Goal: Task Accomplishment & Management: Use online tool/utility

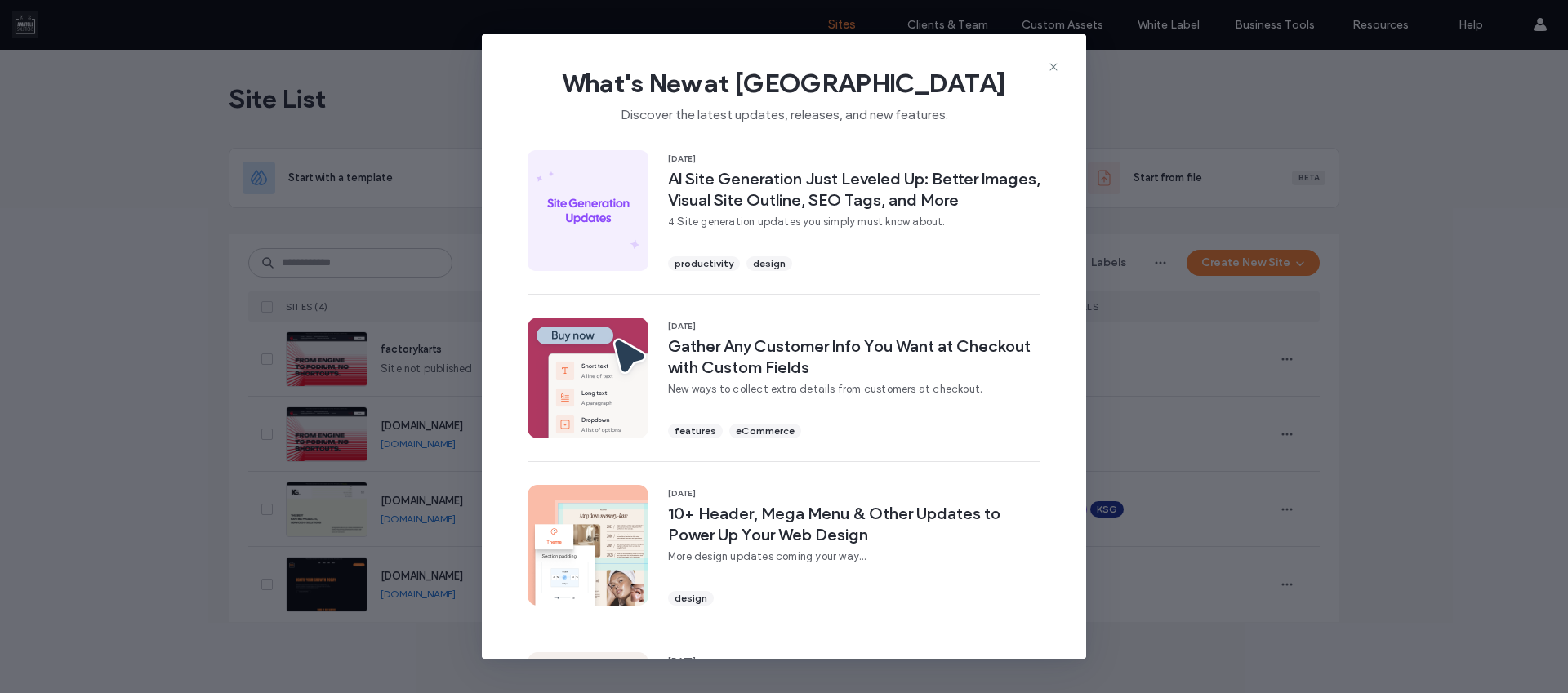
click at [1055, 65] on icon at bounding box center [1053, 67] width 13 height 13
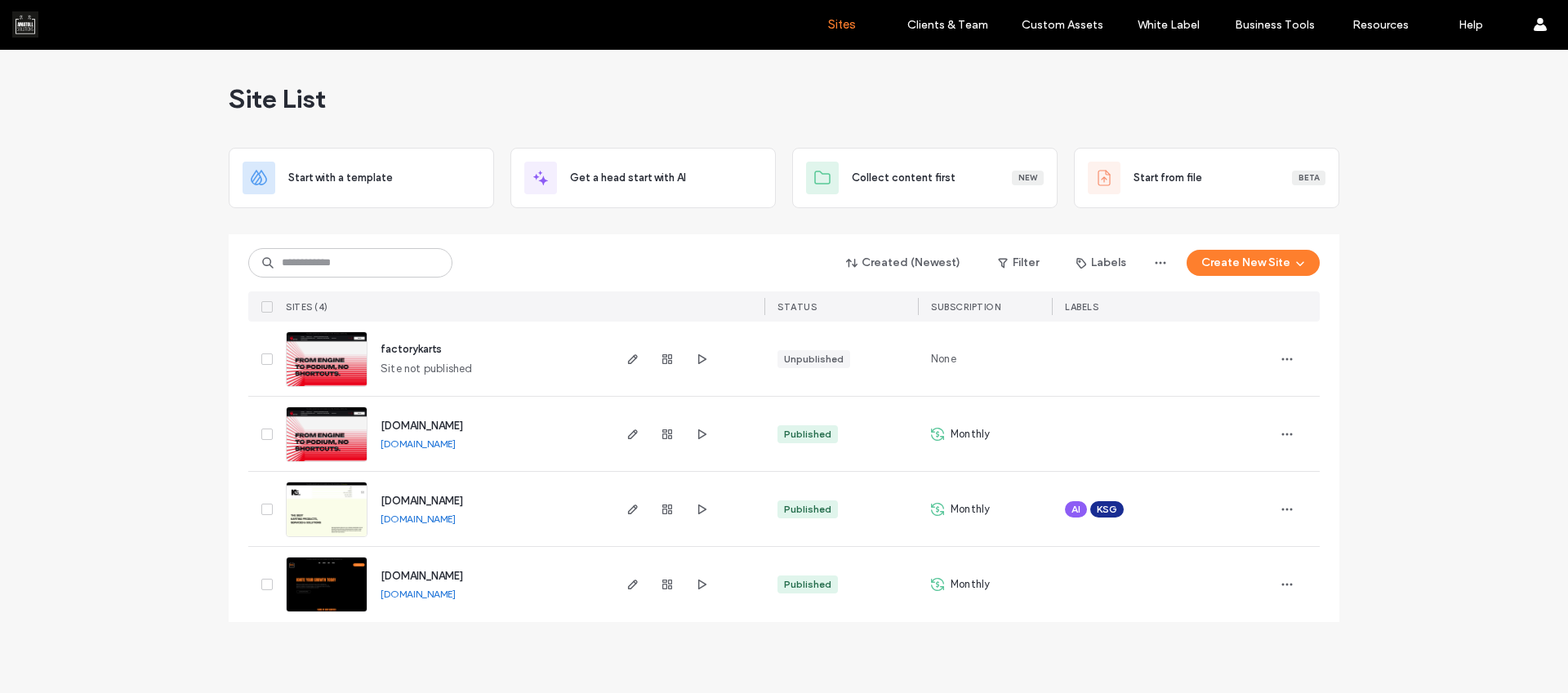
click at [444, 443] on link "www.fzshifter.com" at bounding box center [418, 444] width 75 height 12
click at [430, 517] on link "www.kartingsolutionsgroup.com" at bounding box center [418, 519] width 75 height 12
click at [441, 593] on link "www.amatollsolutions.com" at bounding box center [418, 594] width 75 height 12
click at [704, 356] on icon "button" at bounding box center [701, 359] width 13 height 13
click at [325, 367] on img at bounding box center [327, 388] width 80 height 111
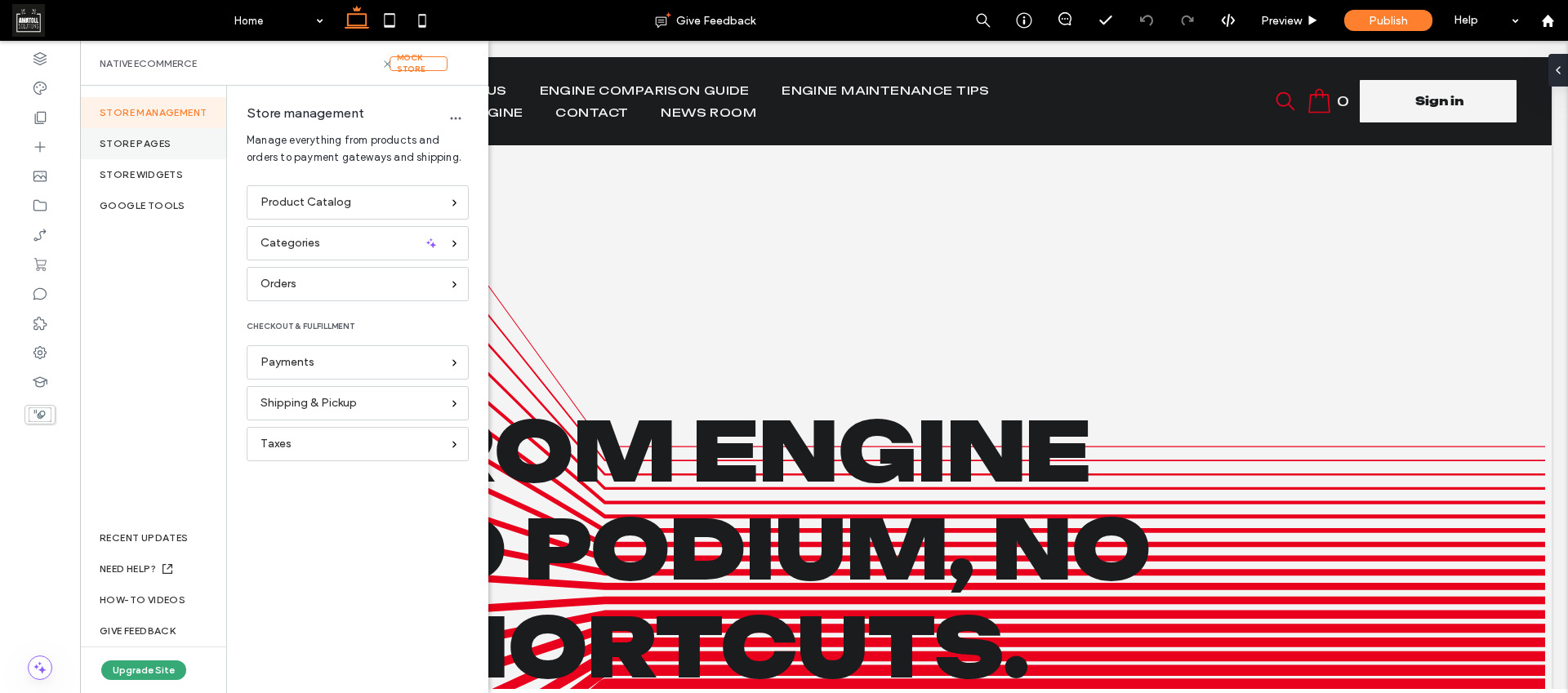
click at [186, 147] on div "Store pages" at bounding box center [152, 144] width 146 height 31
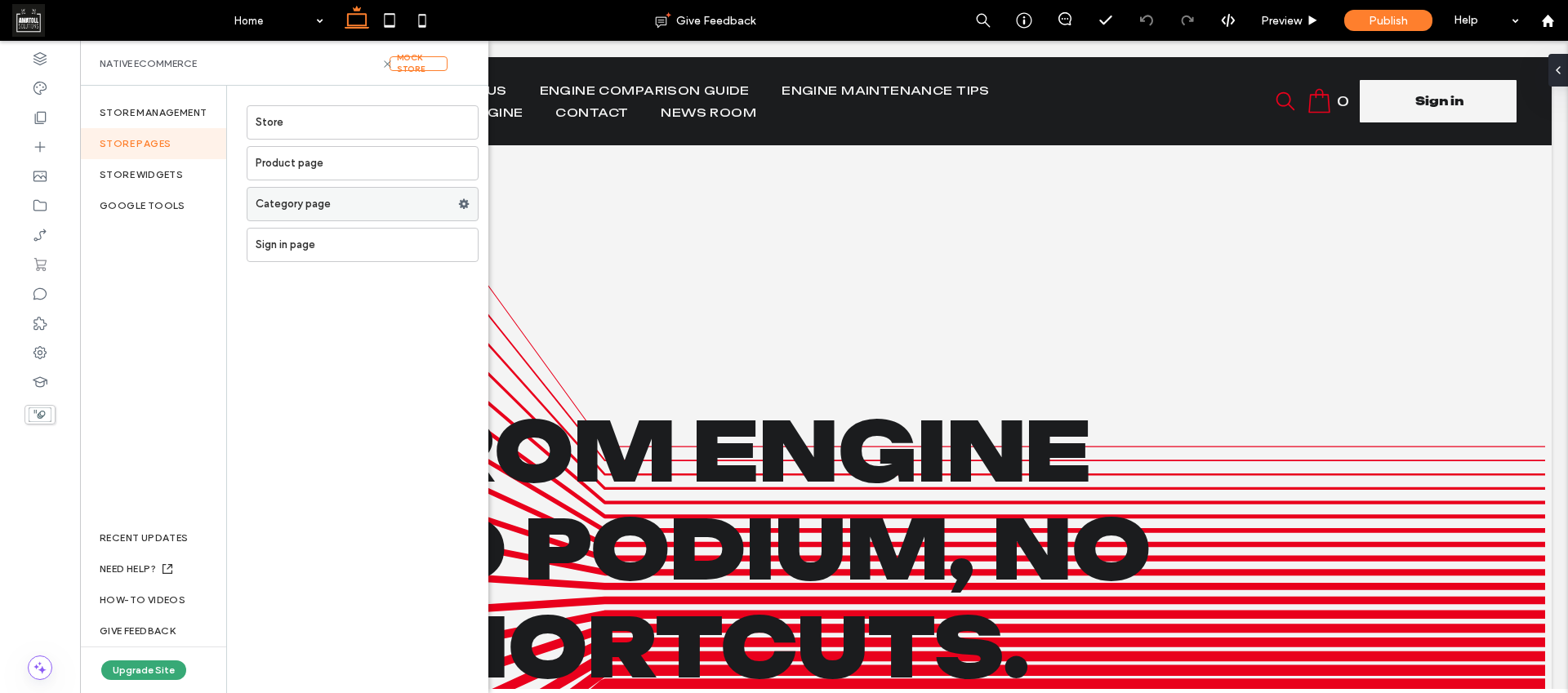
click at [360, 207] on label "Category page" at bounding box center [357, 204] width 203 height 33
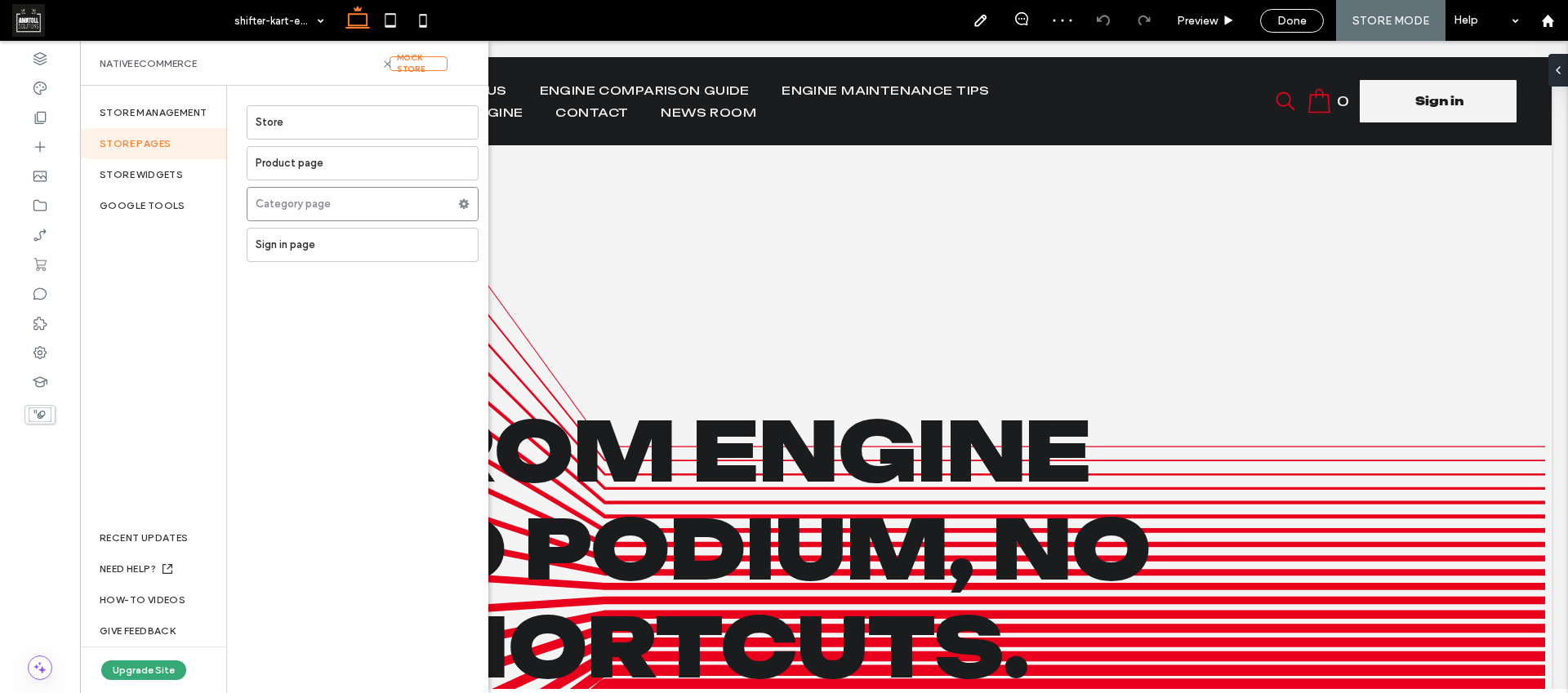
drag, startPoint x: 365, startPoint y: 349, endPoint x: 406, endPoint y: 378, distance: 50.2
click at [365, 350] on div "Store Product page Category page Sign in page" at bounding box center [358, 389] width 262 height 607
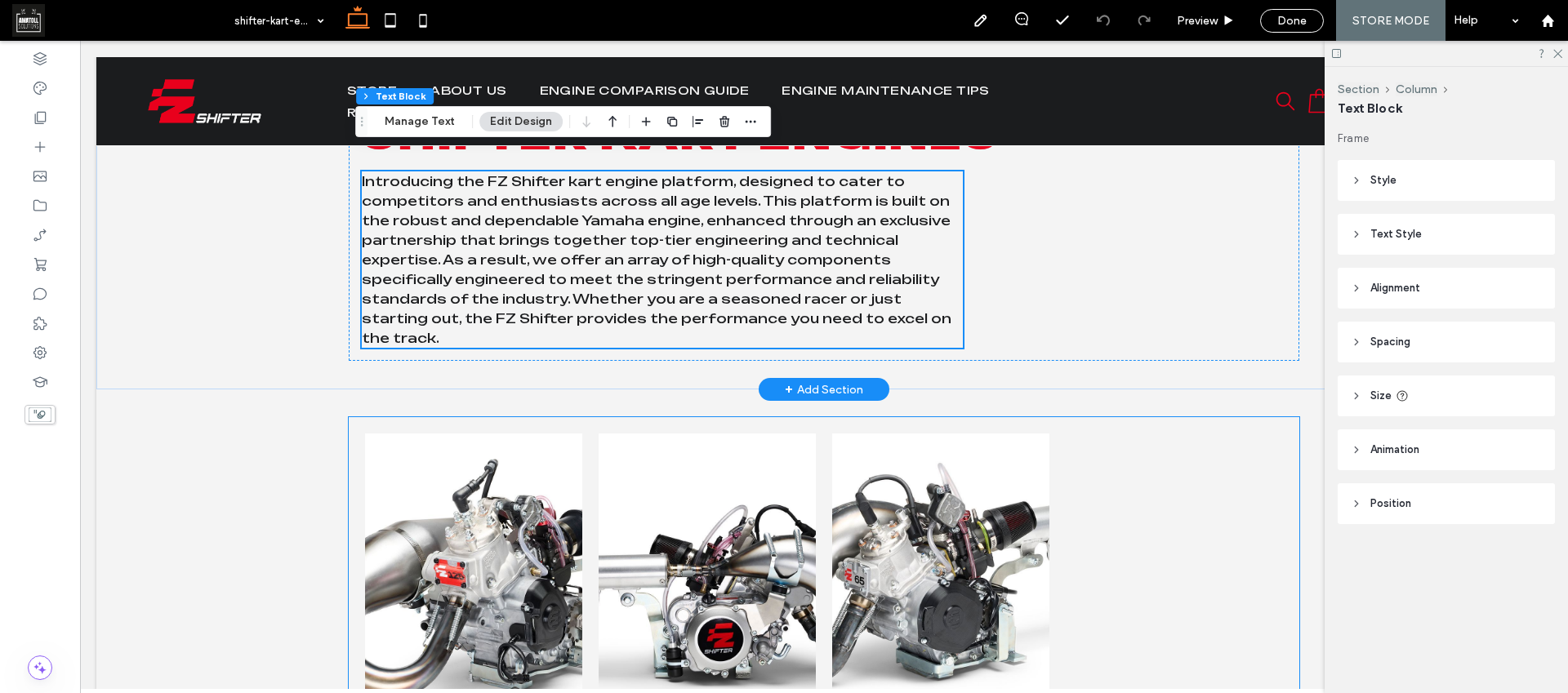
scroll to position [216, 0]
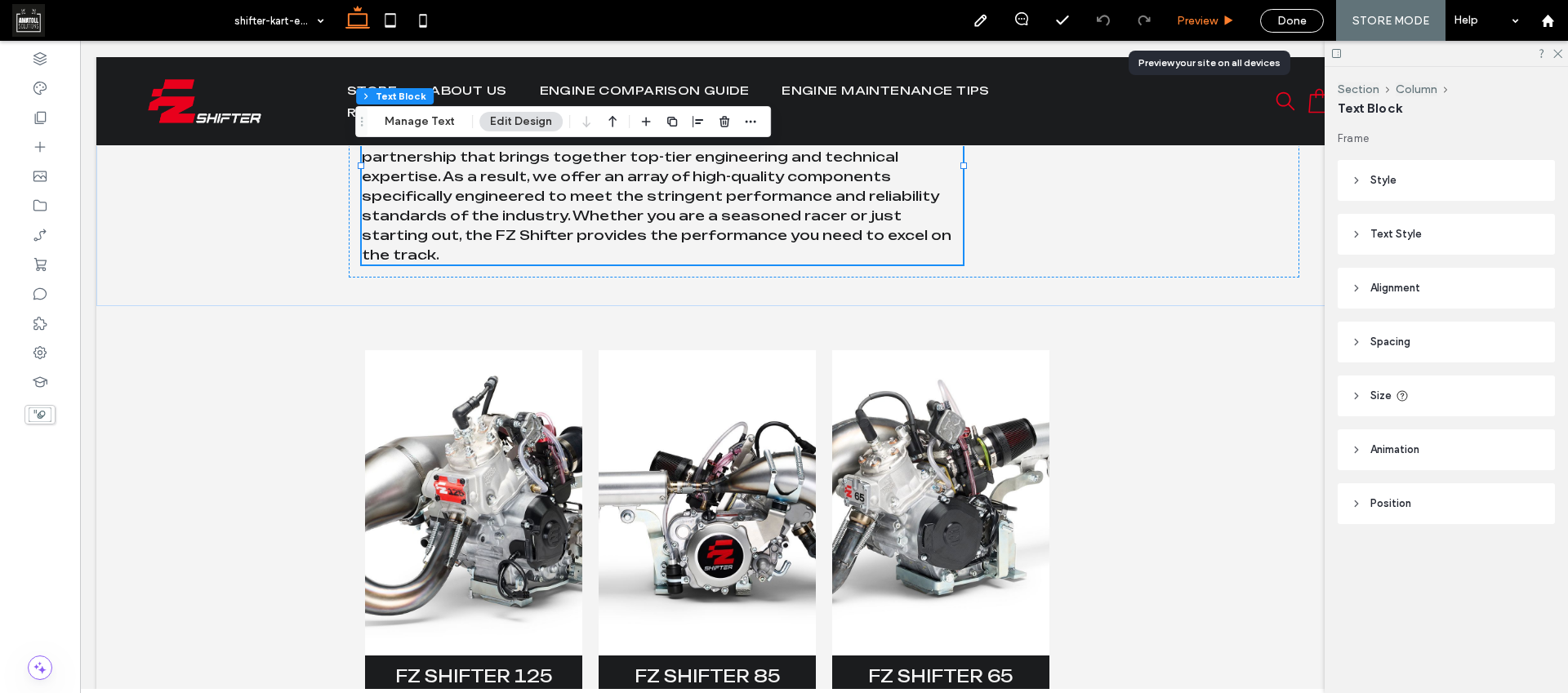
click at [1189, 29] on div "Preview" at bounding box center [1206, 20] width 83 height 41
click at [1196, 10] on div "Preview" at bounding box center [1206, 20] width 83 height 41
click at [1202, 24] on span "Preview" at bounding box center [1196, 21] width 41 height 14
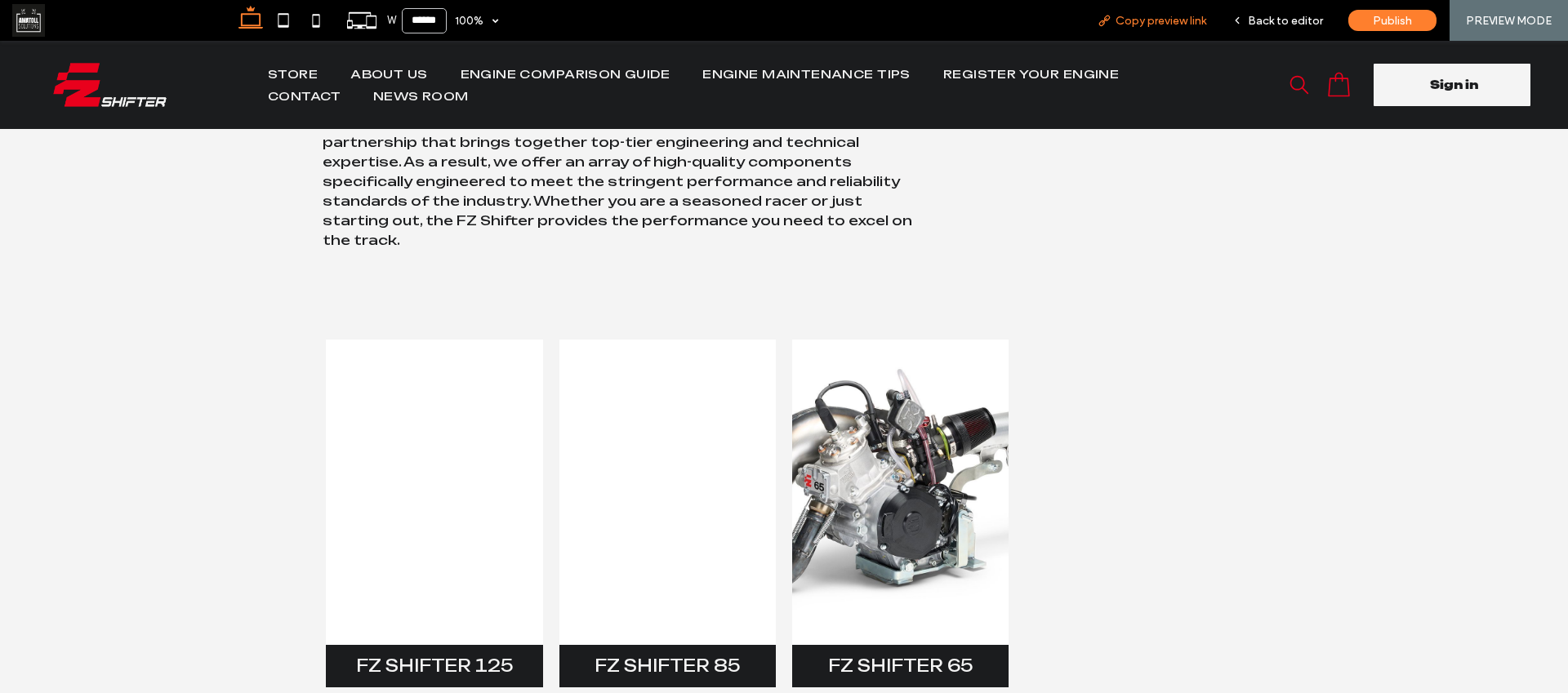
scroll to position [219, 0]
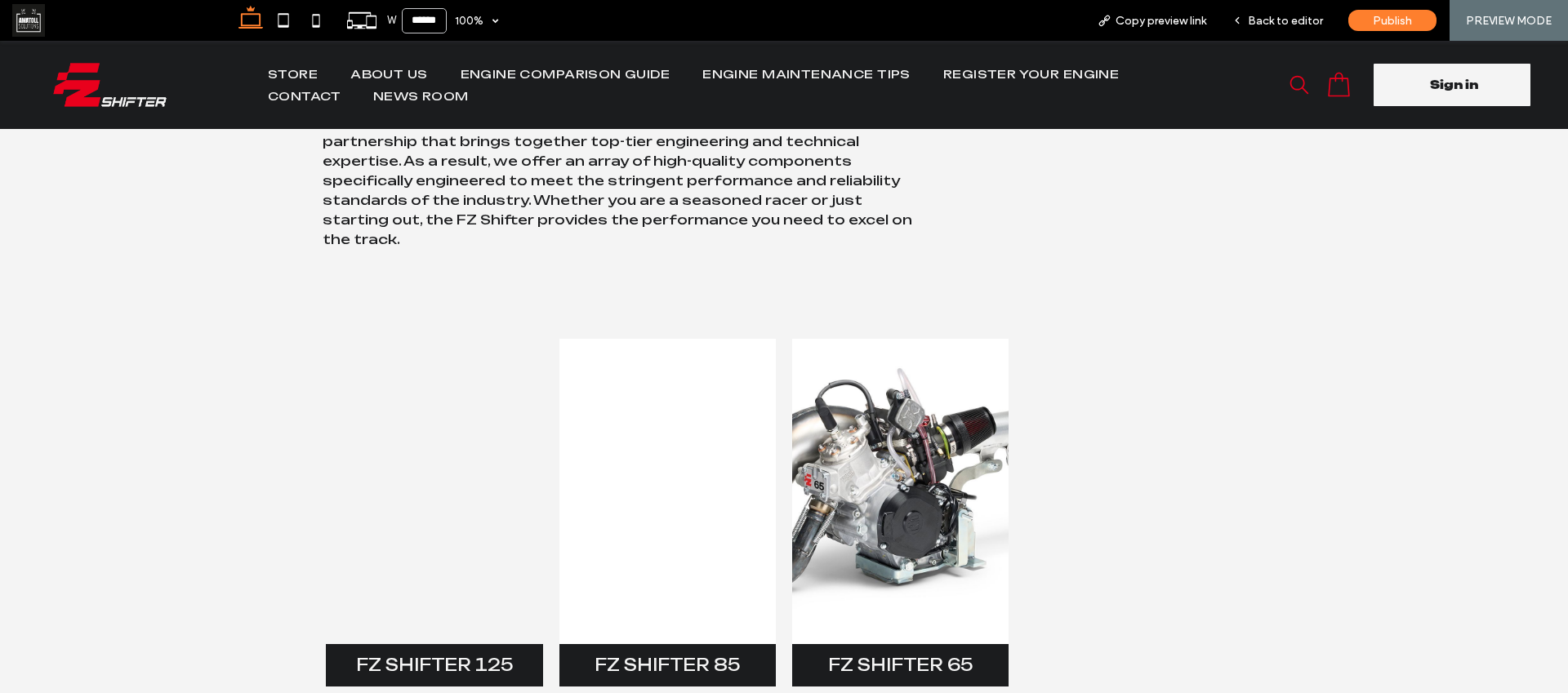
click at [477, 491] on link at bounding box center [434, 491] width 217 height 306
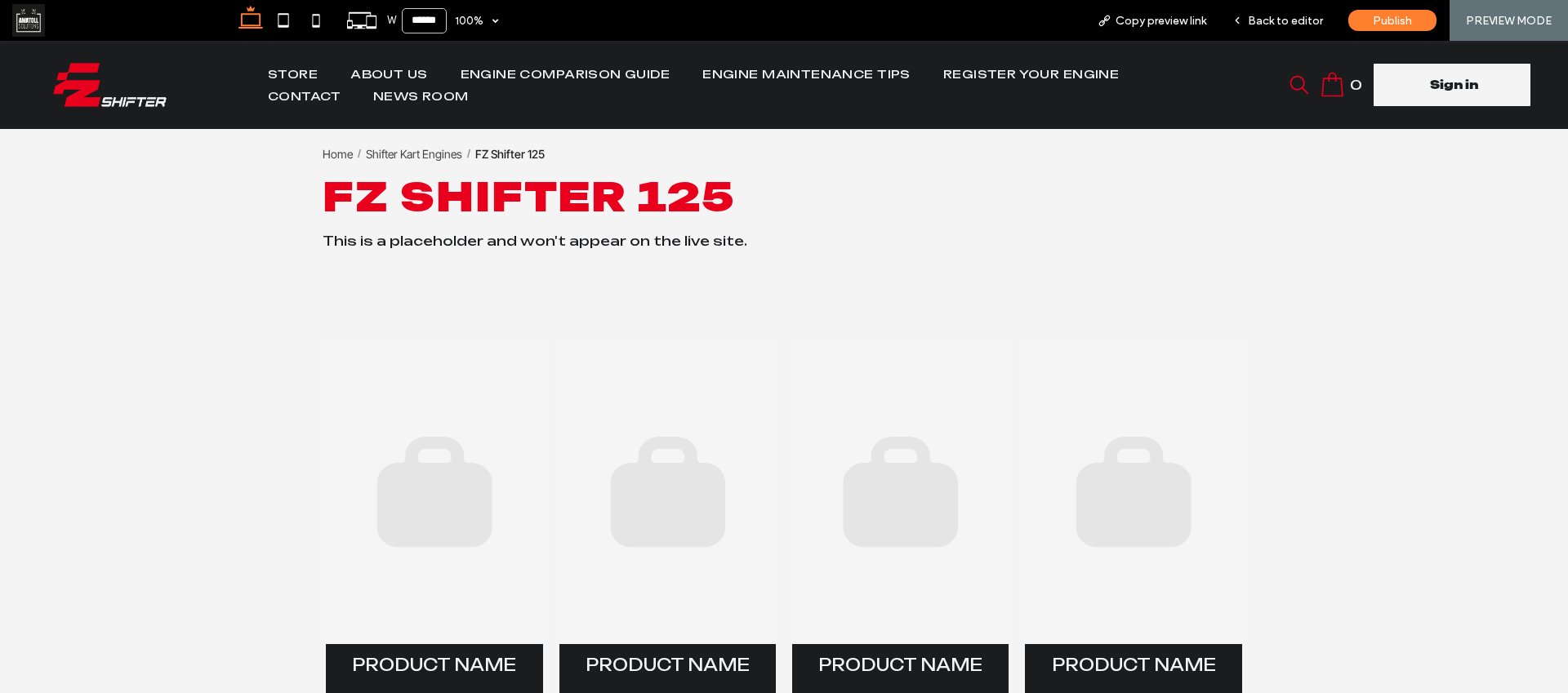
scroll to position [0, 0]
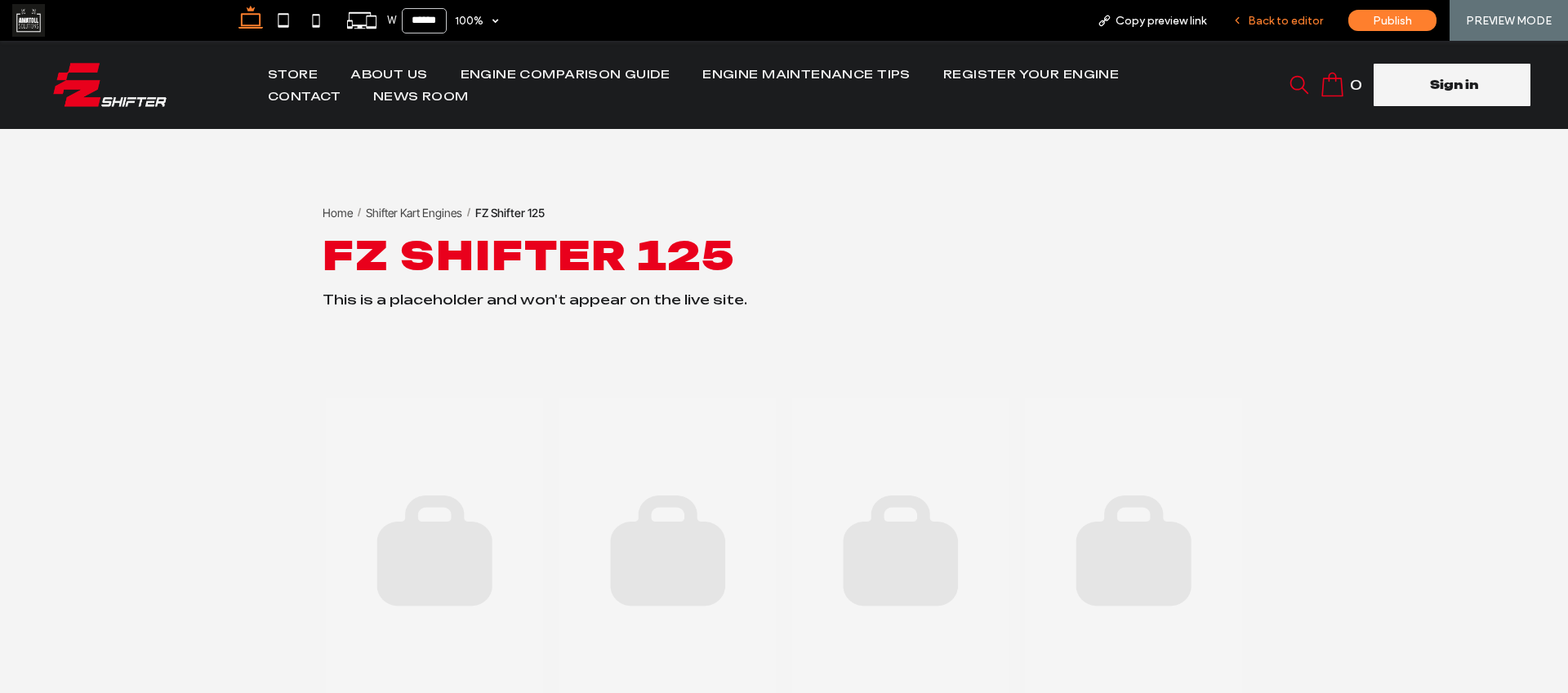
click at [1260, 28] on div "Back to editor" at bounding box center [1277, 20] width 117 height 41
click at [1256, 16] on span "Back to editor" at bounding box center [1285, 21] width 75 height 14
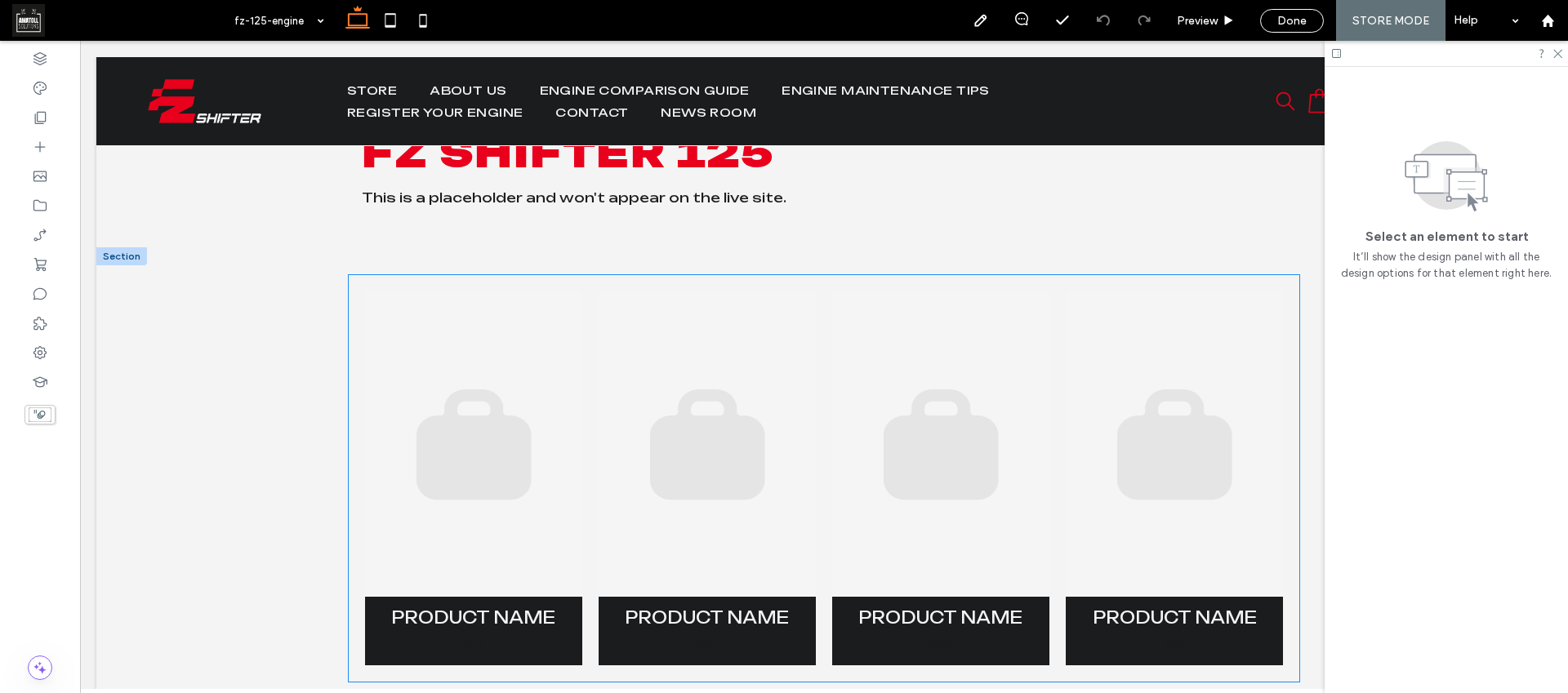
scroll to position [126, 0]
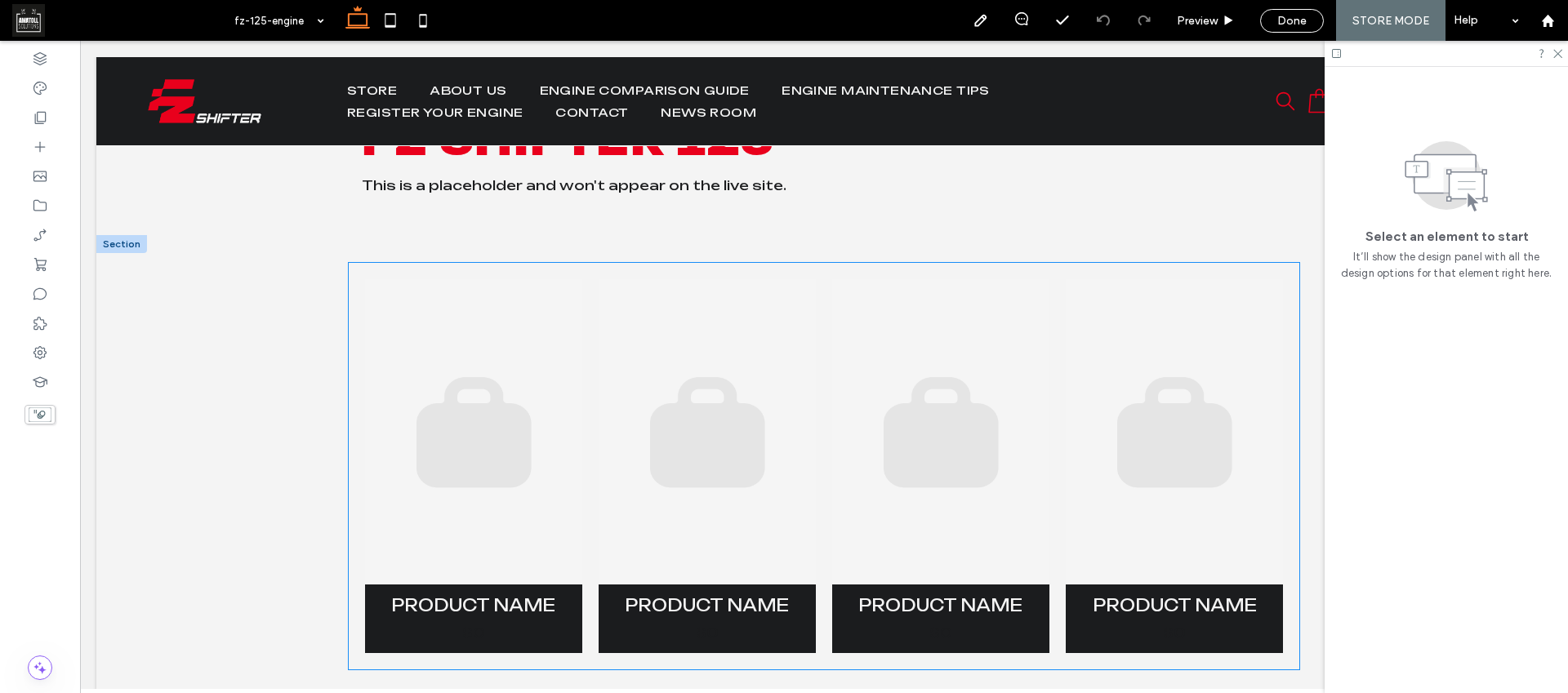
click at [599, 408] on link at bounding box center [707, 431] width 217 height 306
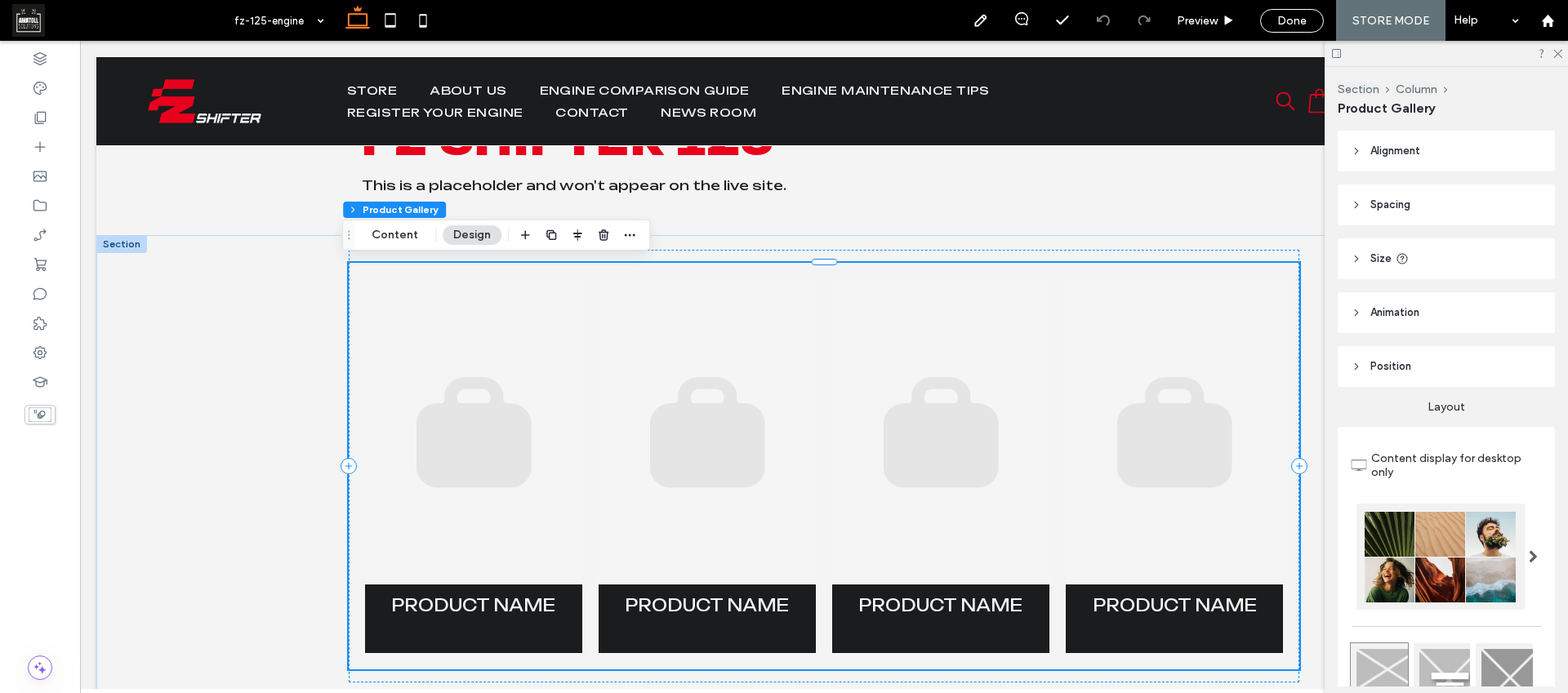
click at [544, 376] on link at bounding box center [473, 431] width 217 height 306
click at [397, 236] on button "Content" at bounding box center [395, 235] width 68 height 20
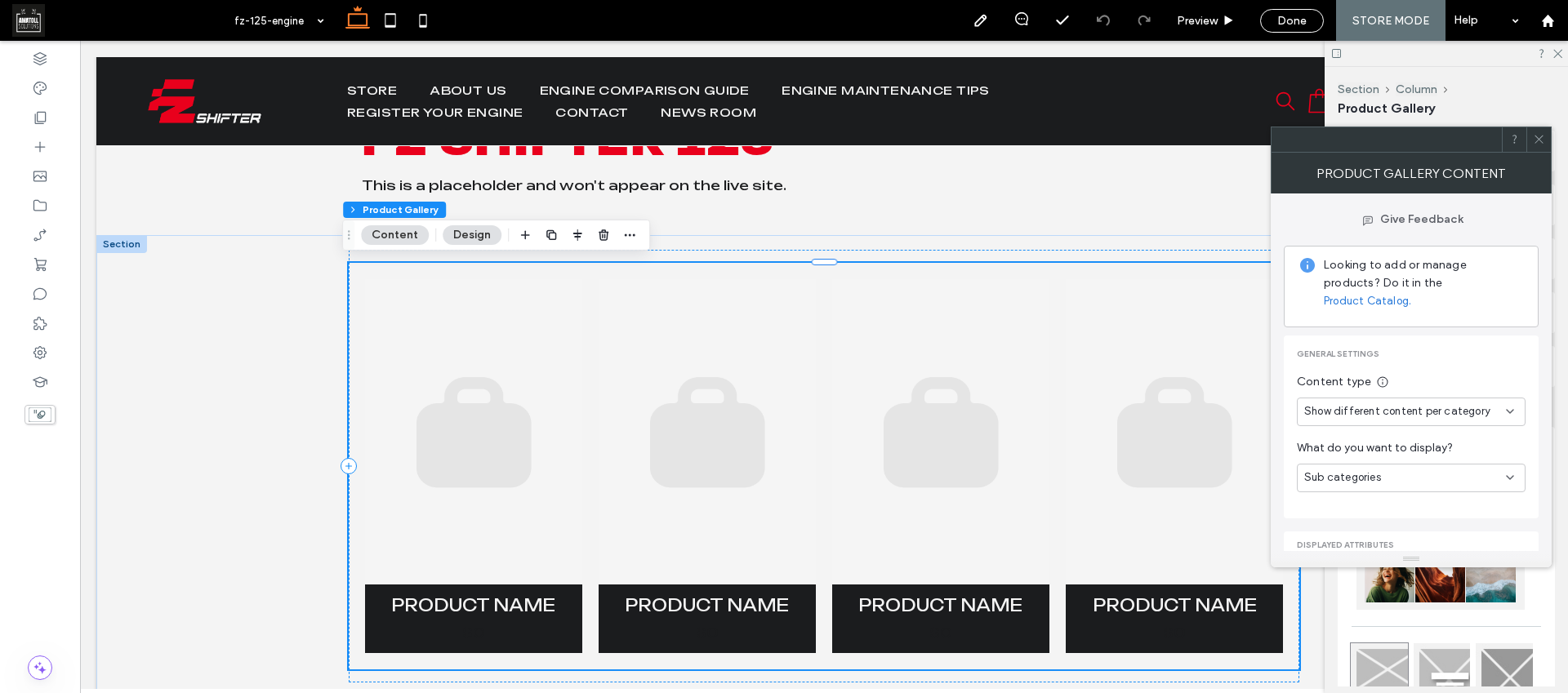
click at [1435, 470] on div "Sub categories" at bounding box center [1404, 477] width 202 height 16
click at [1475, 439] on span "What do you want to display?" at bounding box center [1411, 448] width 229 height 18
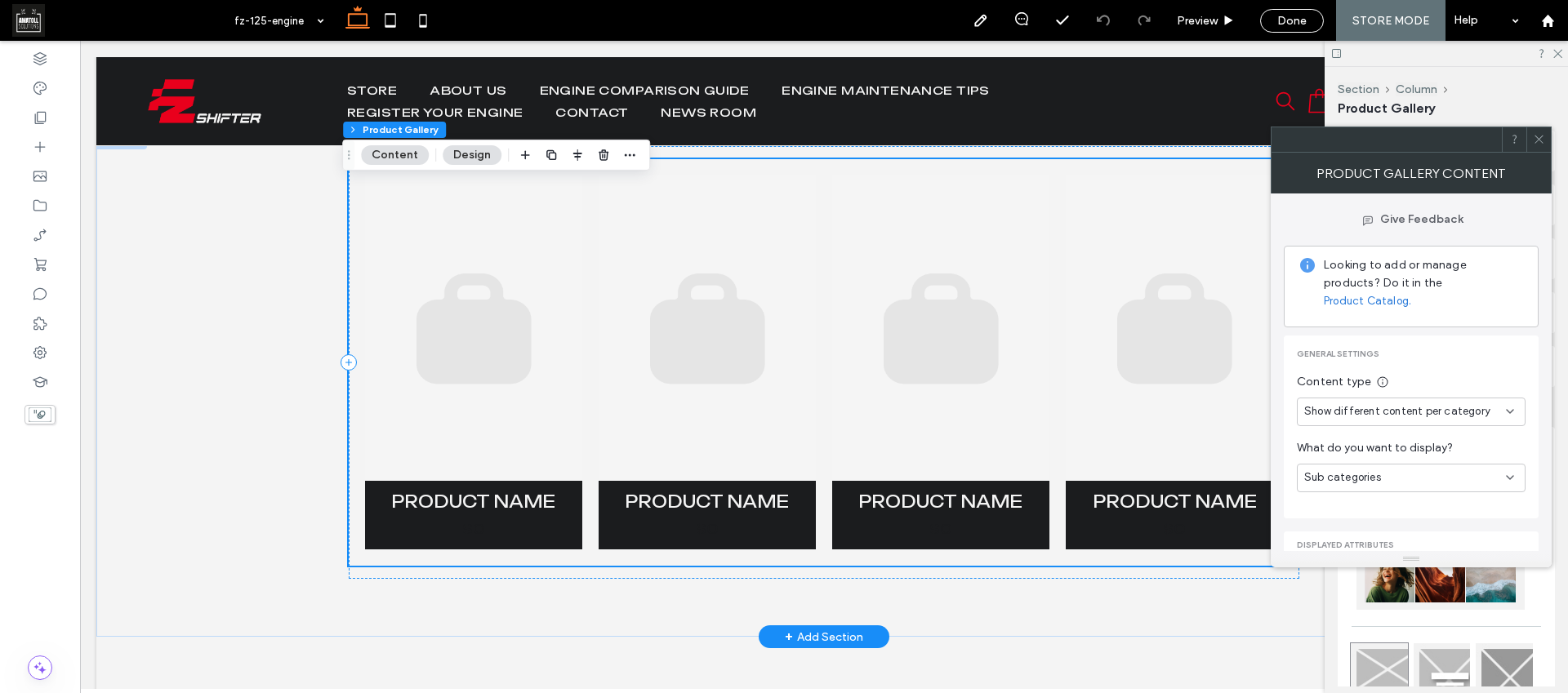
scroll to position [310, 0]
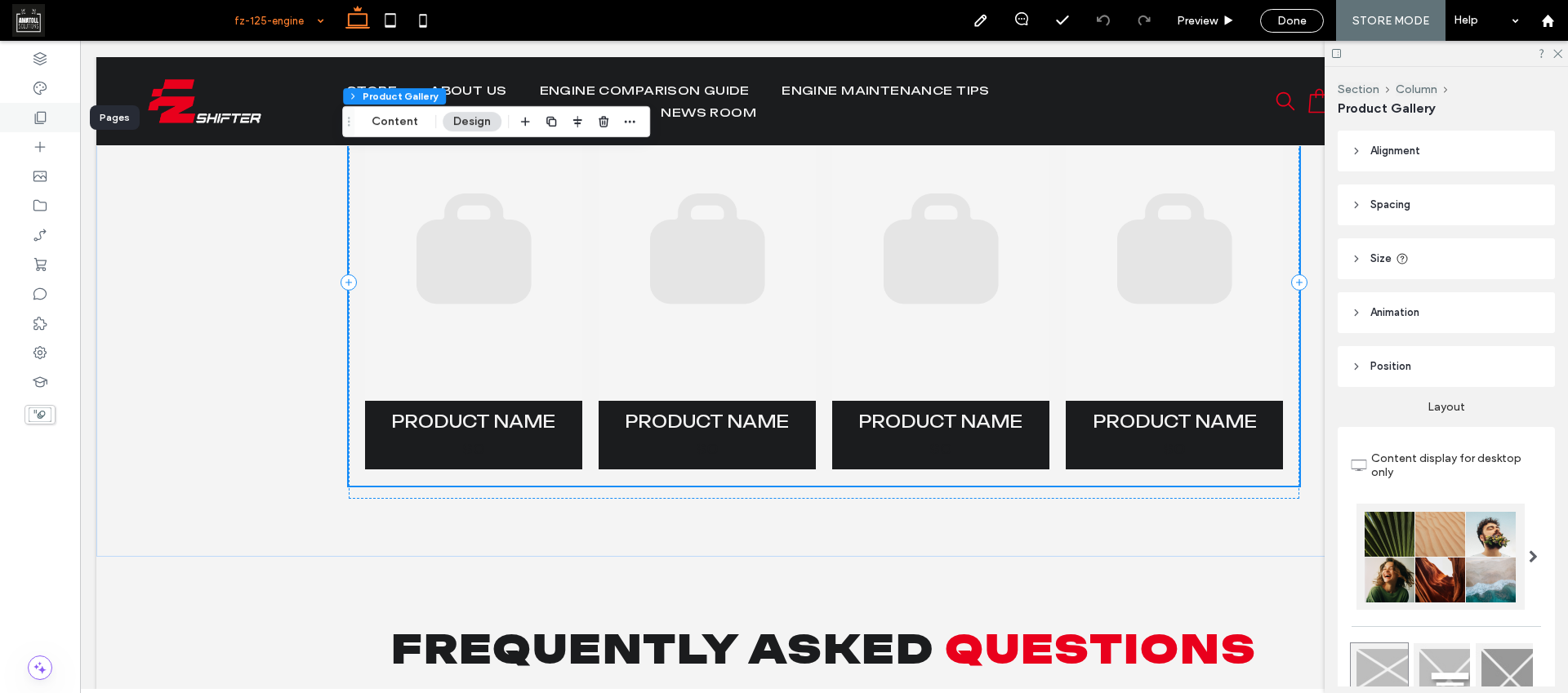
click at [39, 120] on icon at bounding box center [40, 117] width 16 height 16
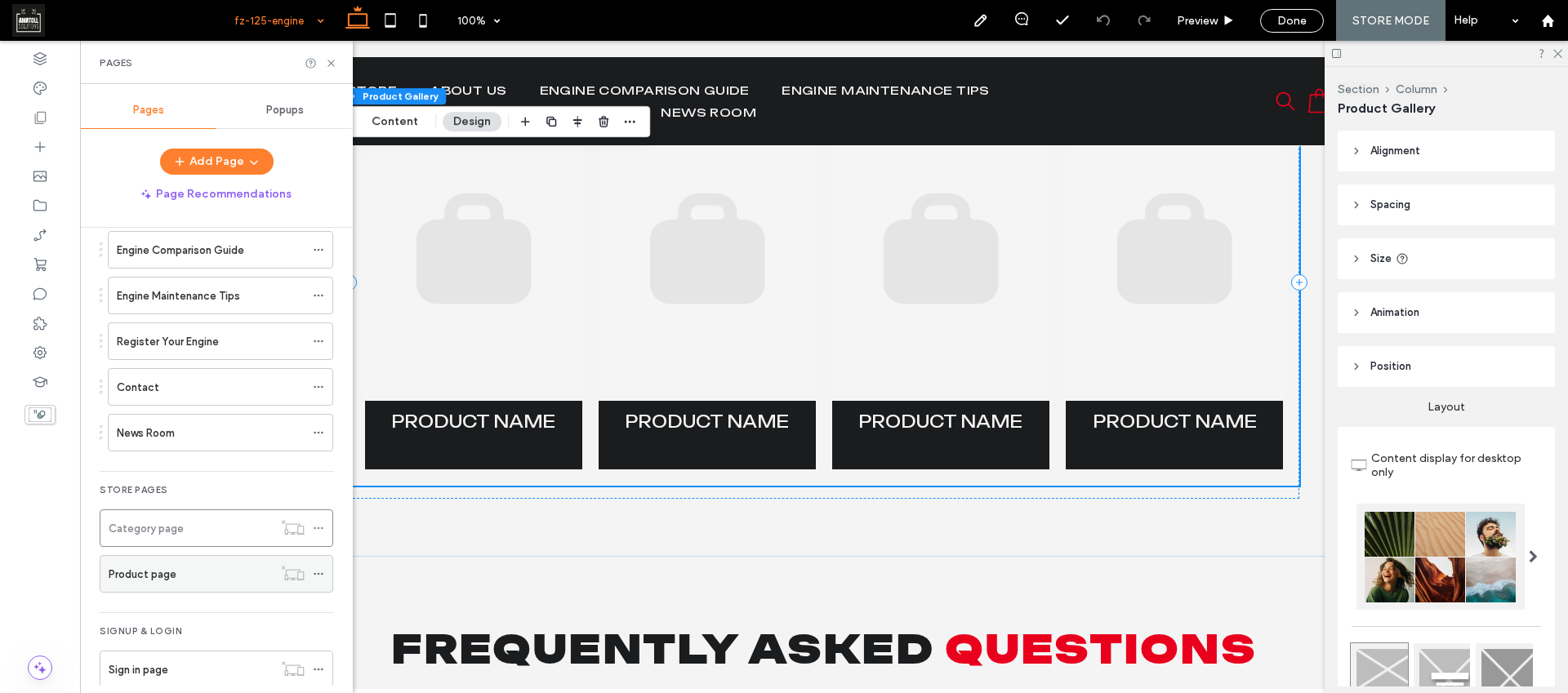
scroll to position [238, 0]
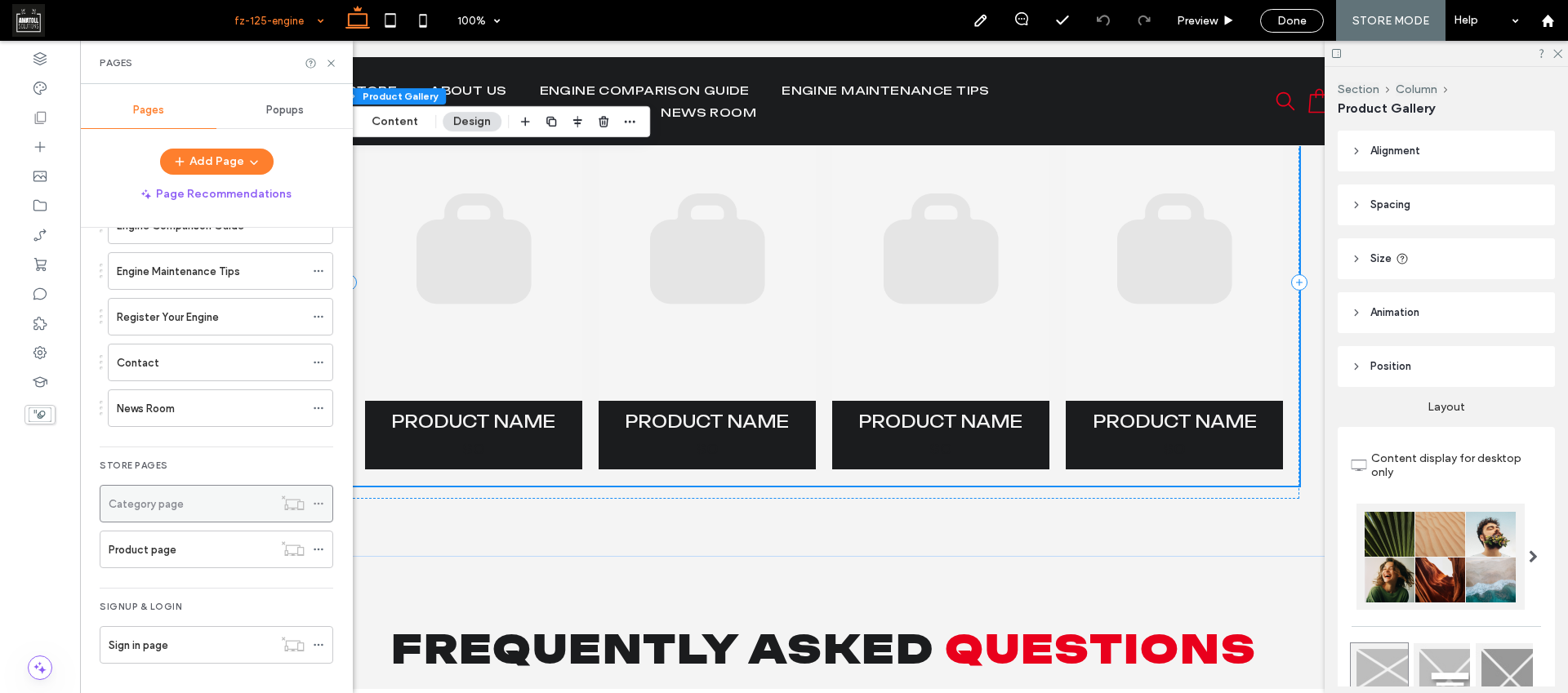
click at [215, 509] on div "Category page" at bounding box center [190, 504] width 164 height 17
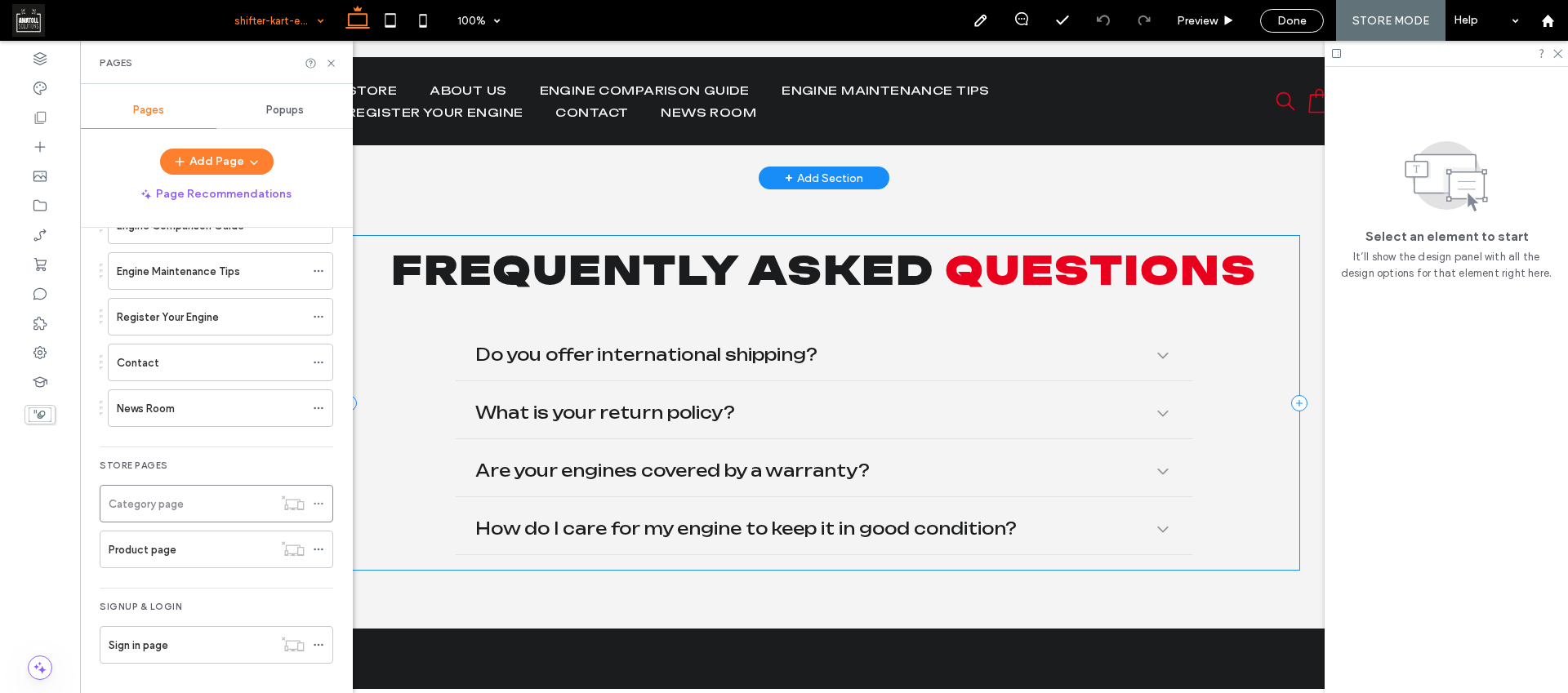
scroll to position [398, 0]
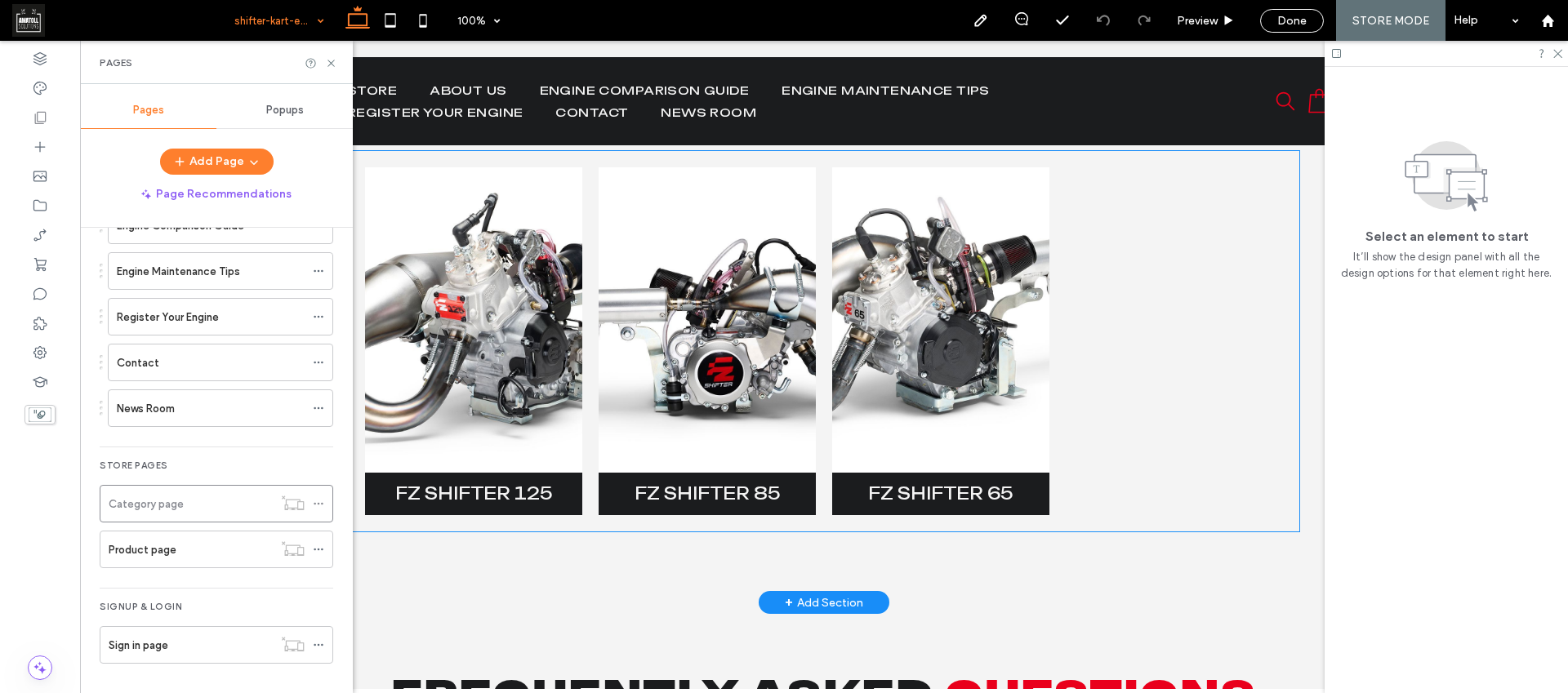
click at [470, 349] on link at bounding box center [473, 320] width 217 height 306
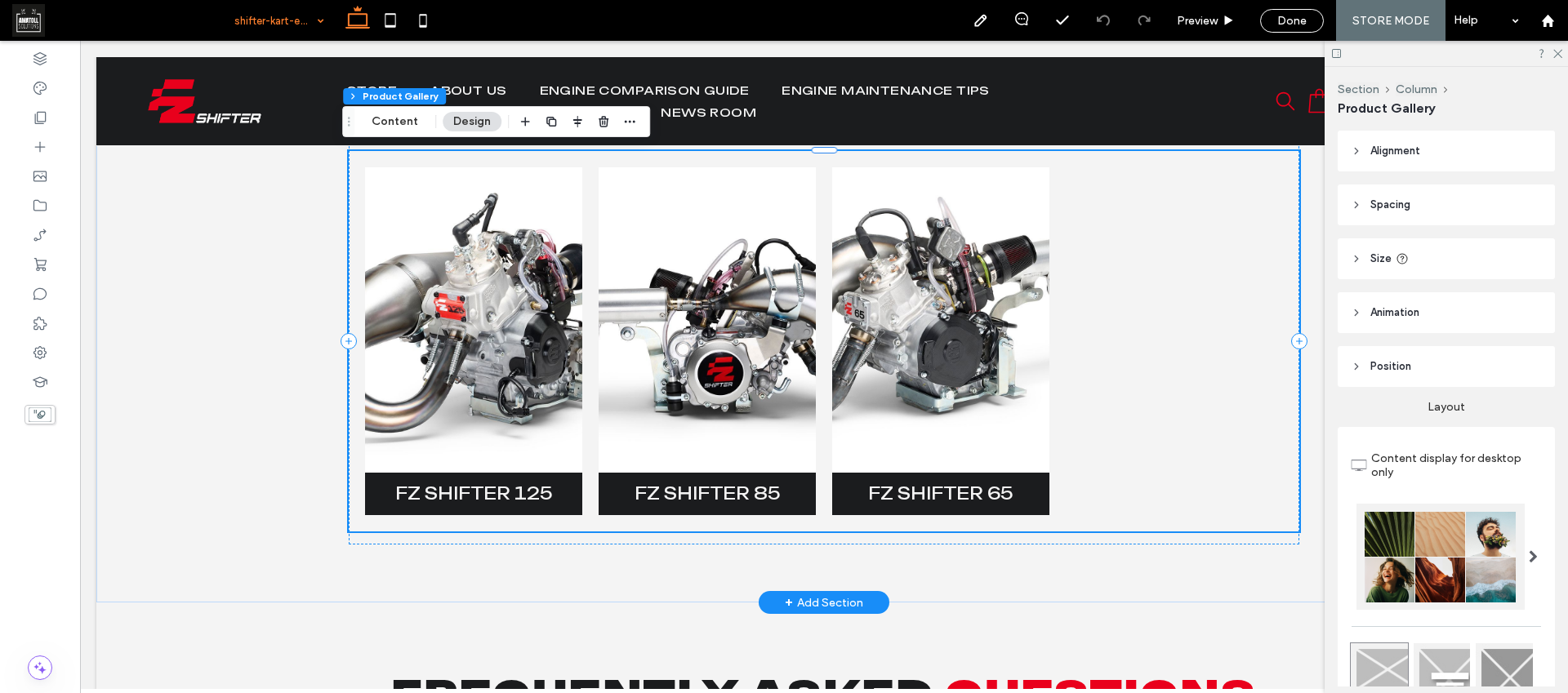
click at [507, 264] on link at bounding box center [473, 320] width 217 height 306
click at [396, 118] on button "Content" at bounding box center [395, 121] width 68 height 20
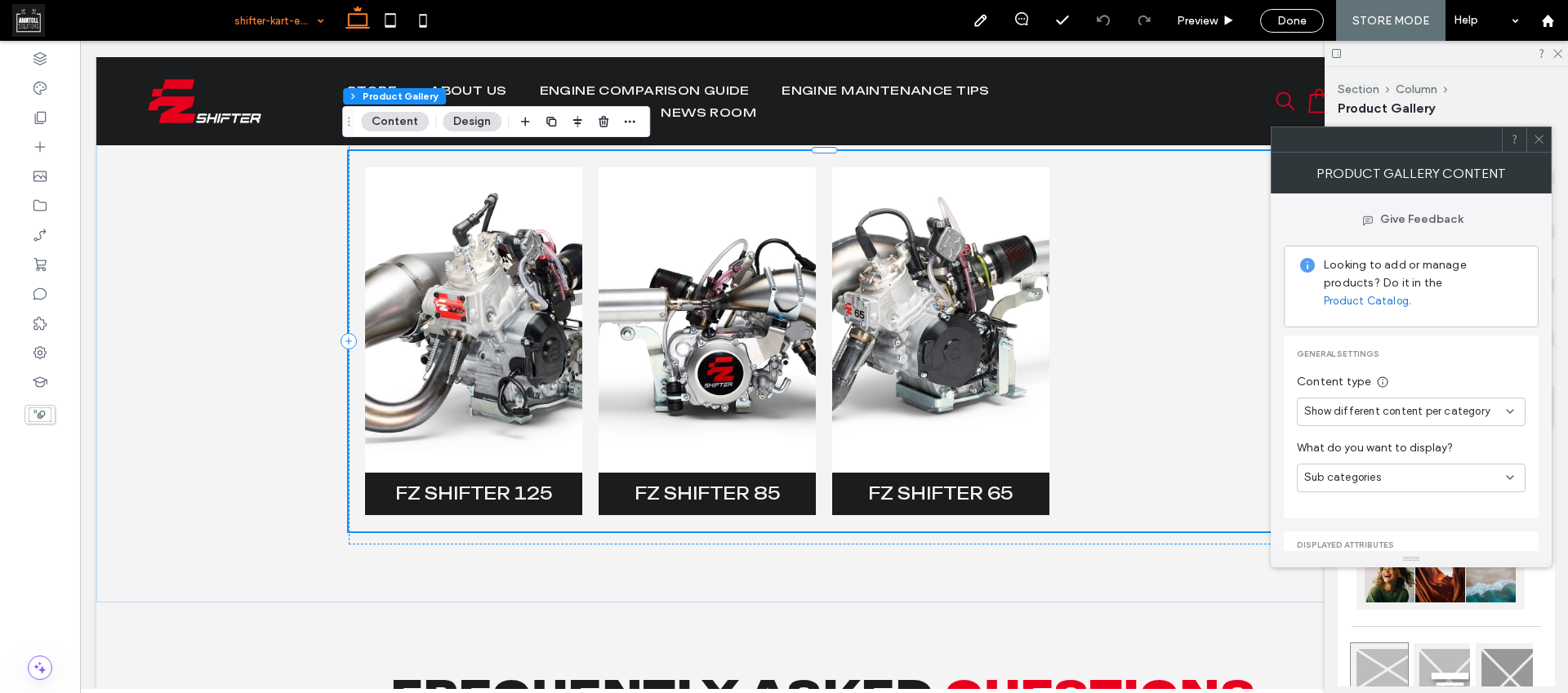
click at [1279, 440] on div "Give Feedback Looking to add or manage products? Do it in the Product Catalog. …" at bounding box center [1411, 372] width 281 height 358
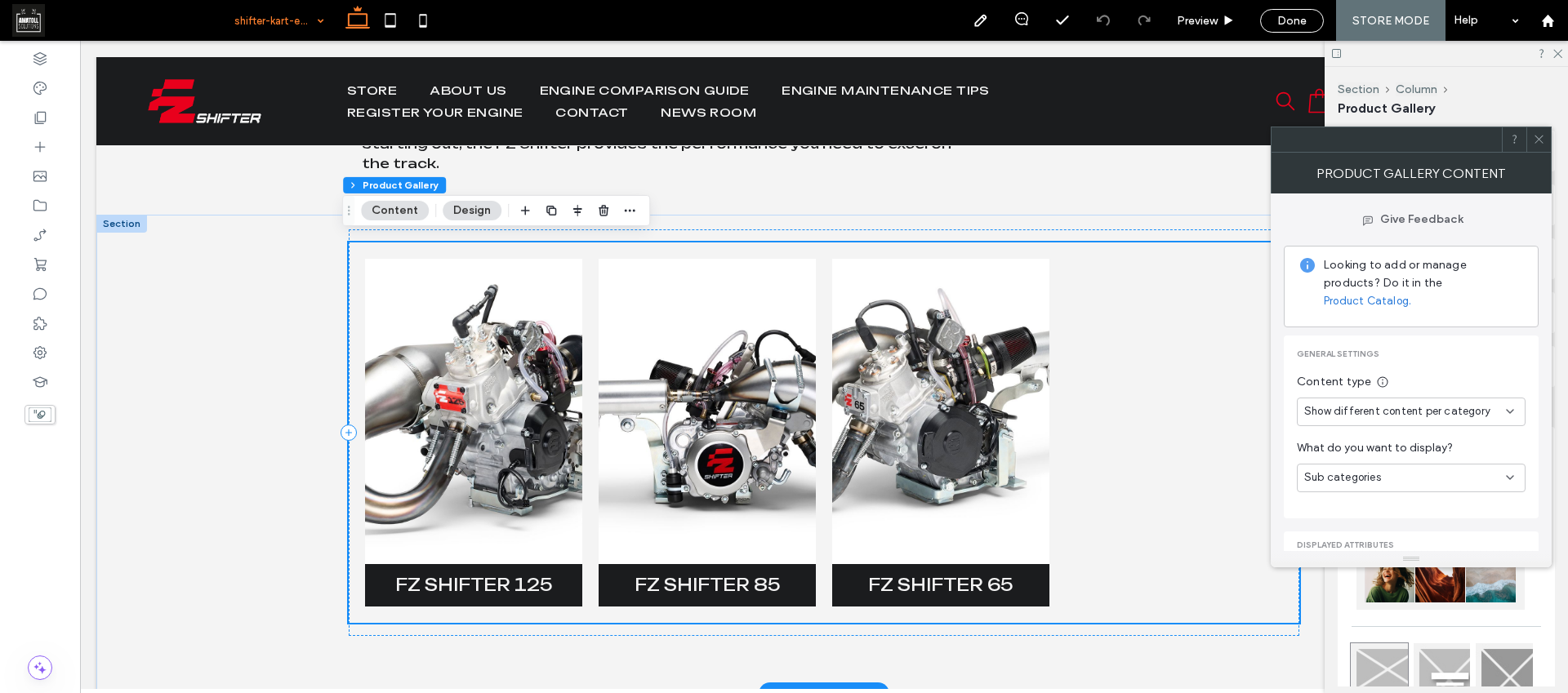
scroll to position [292, 0]
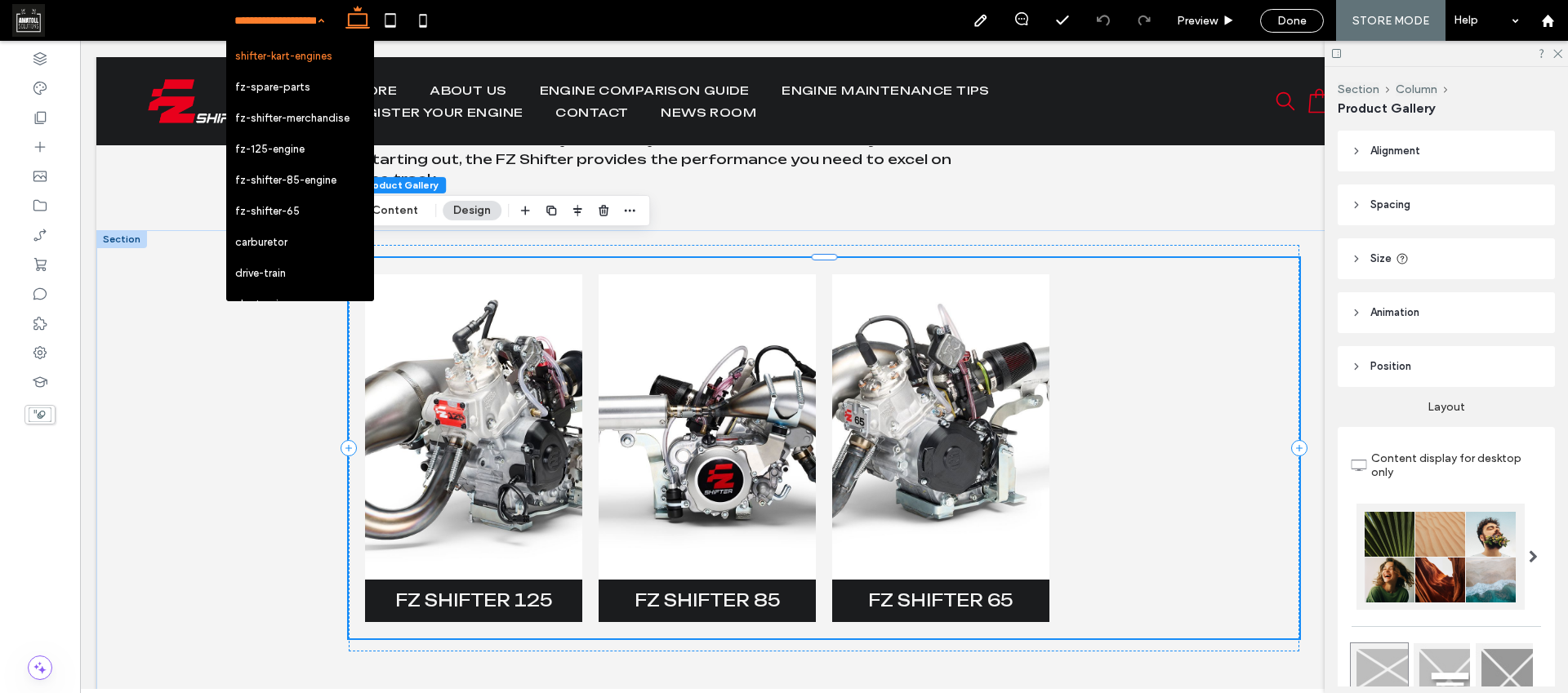
click at [497, 366] on link at bounding box center [473, 427] width 217 height 306
click at [29, 196] on div at bounding box center [40, 206] width 80 height 29
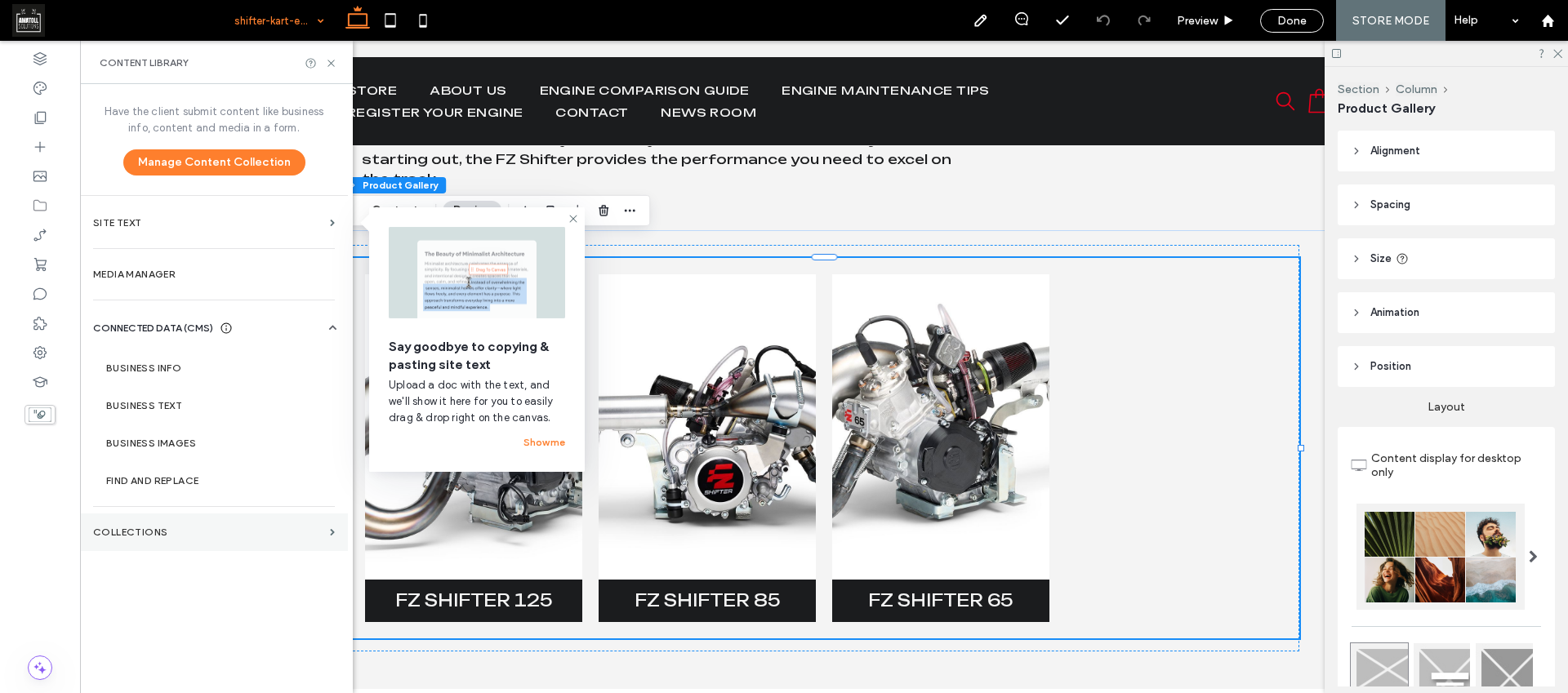
click at [208, 541] on section "Collections" at bounding box center [213, 532] width 268 height 37
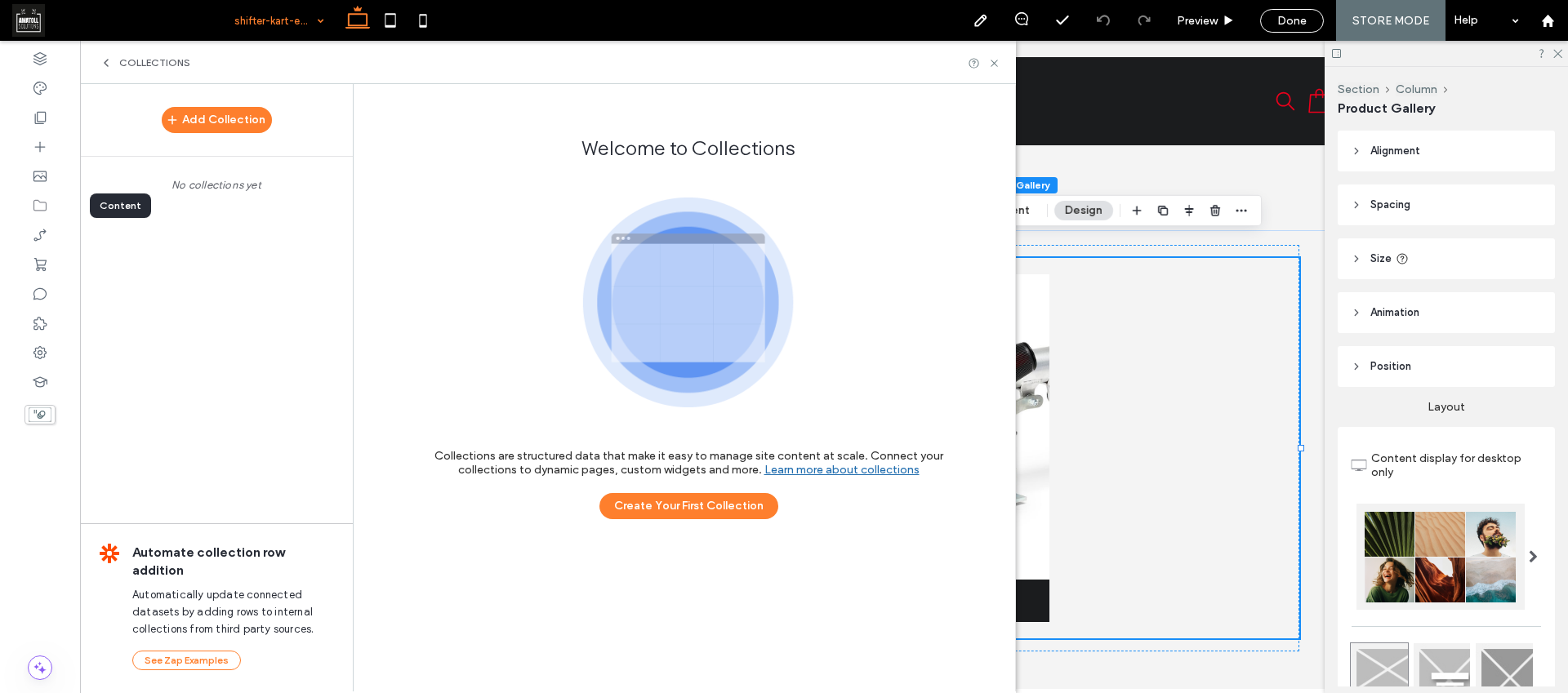
click at [45, 204] on icon at bounding box center [40, 205] width 16 height 16
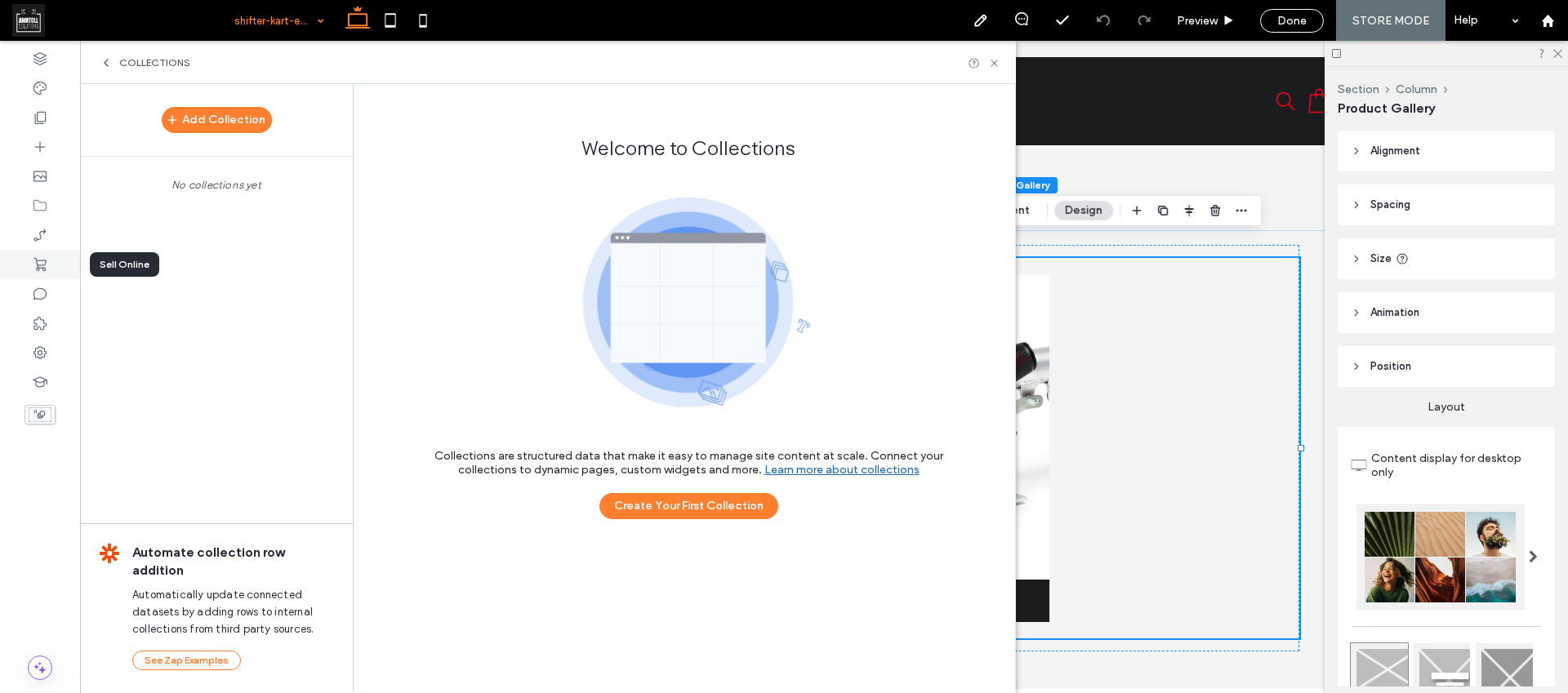
click at [51, 264] on div at bounding box center [40, 264] width 80 height 29
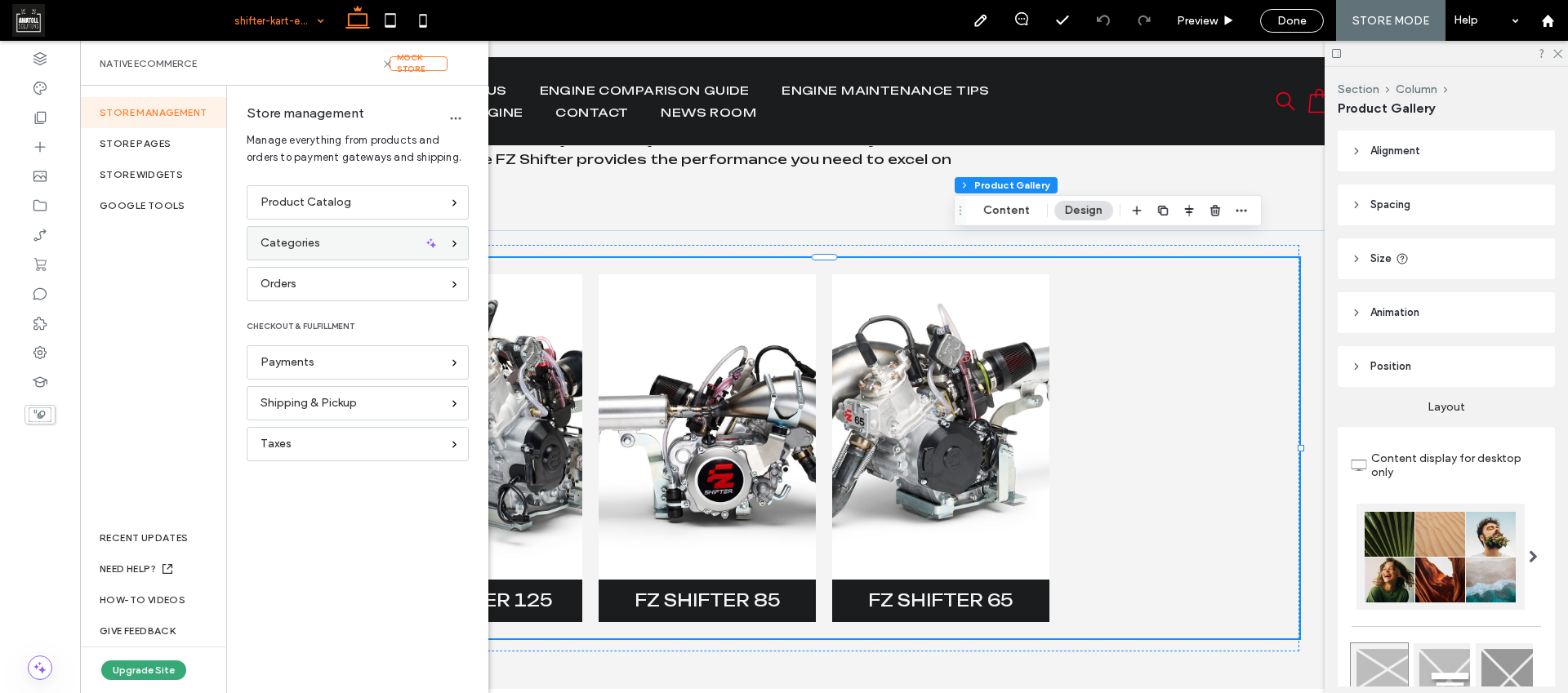
click at [336, 240] on div "Categories" at bounding box center [351, 243] width 180 height 18
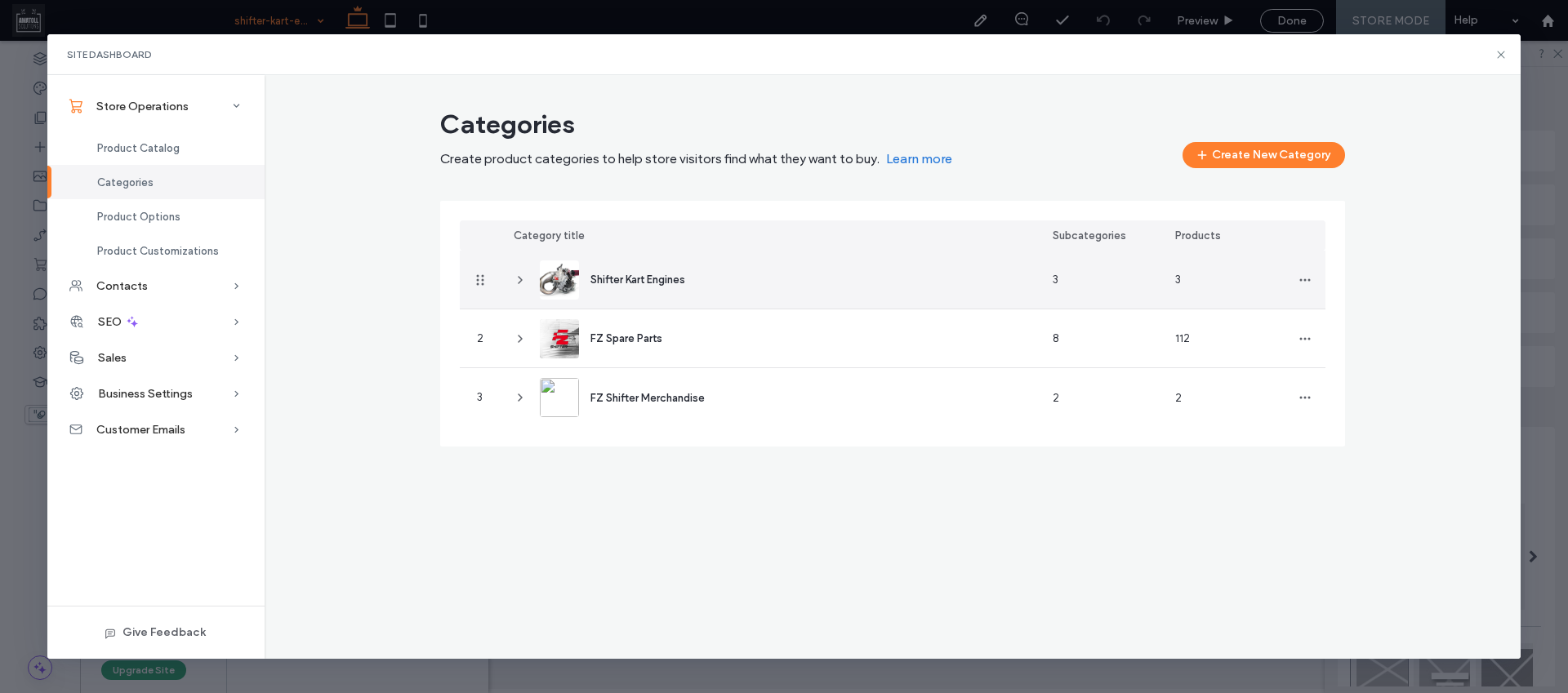
click at [521, 278] on icon at bounding box center [520, 280] width 13 height 13
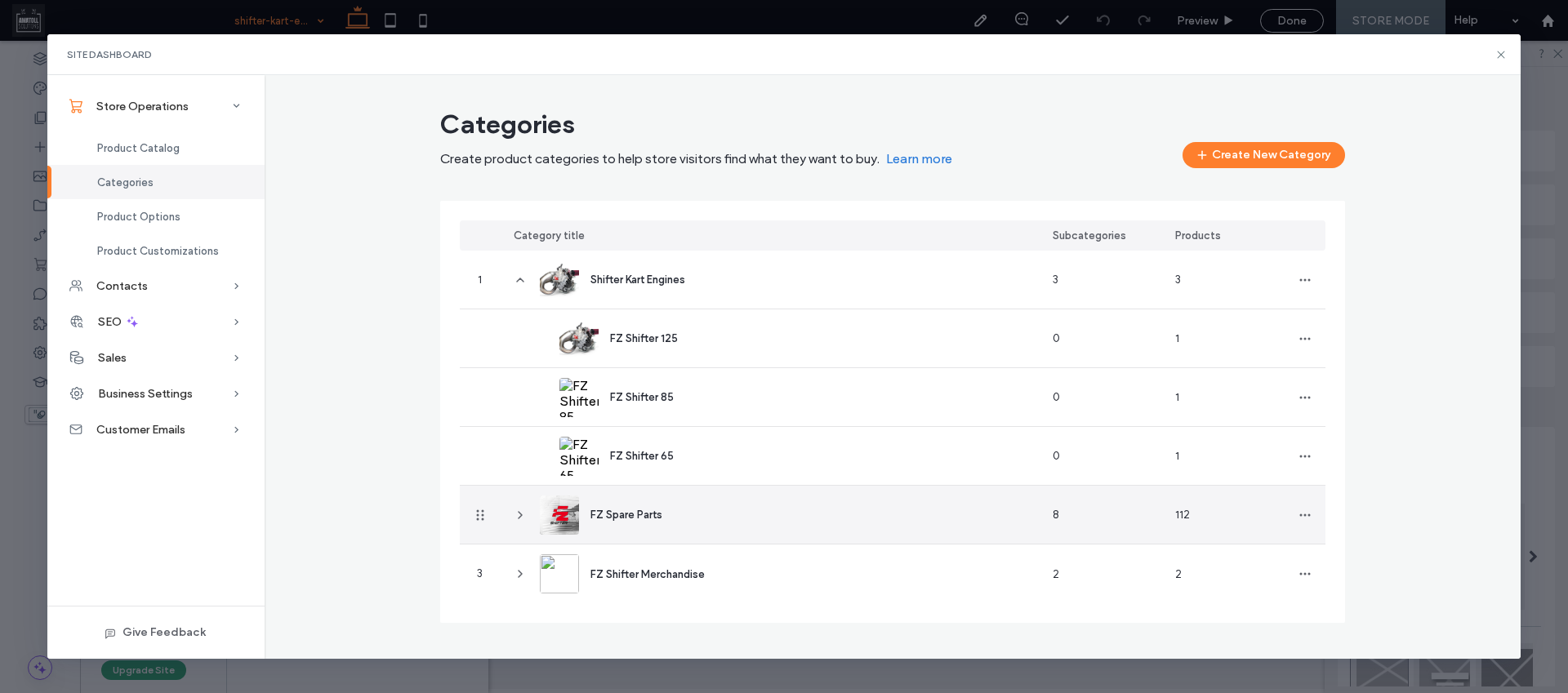
click at [522, 519] on icon at bounding box center [520, 515] width 13 height 13
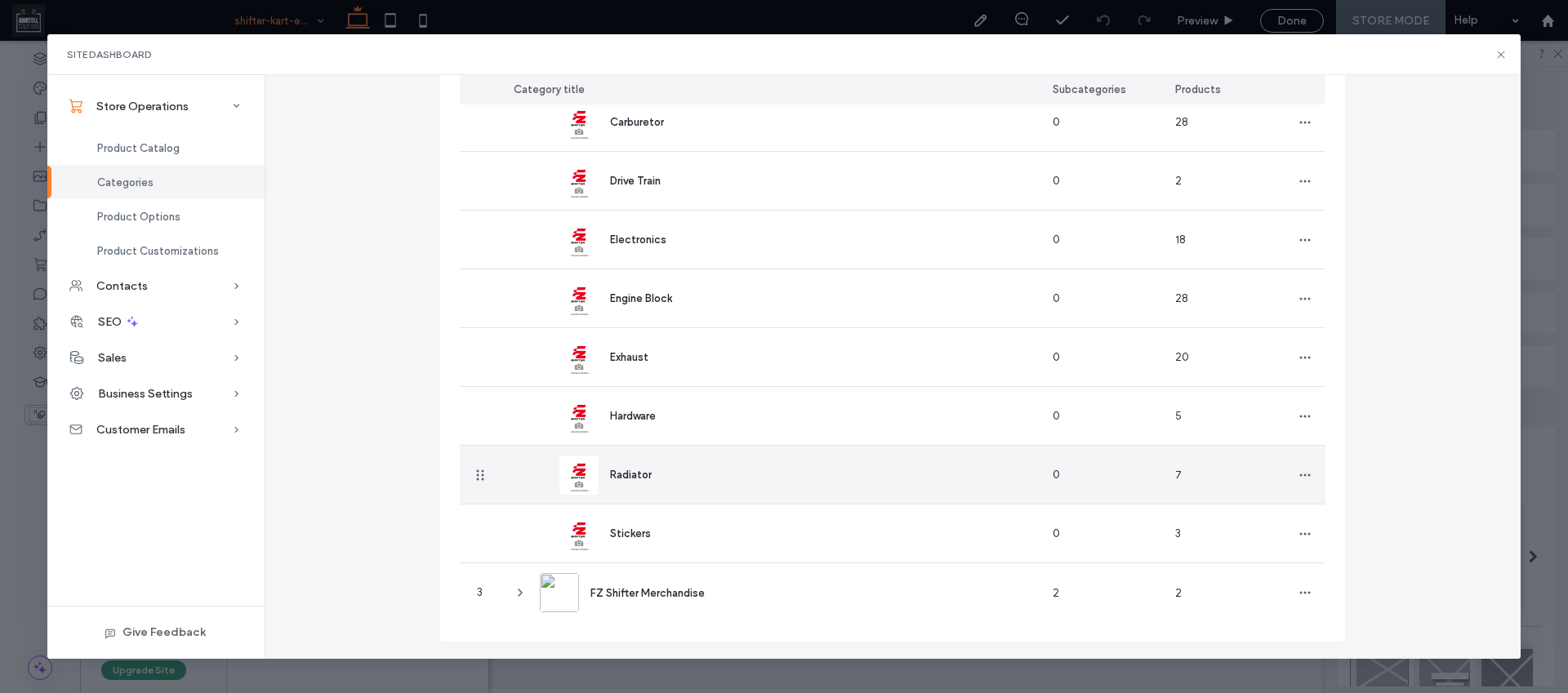
scroll to position [454, 0]
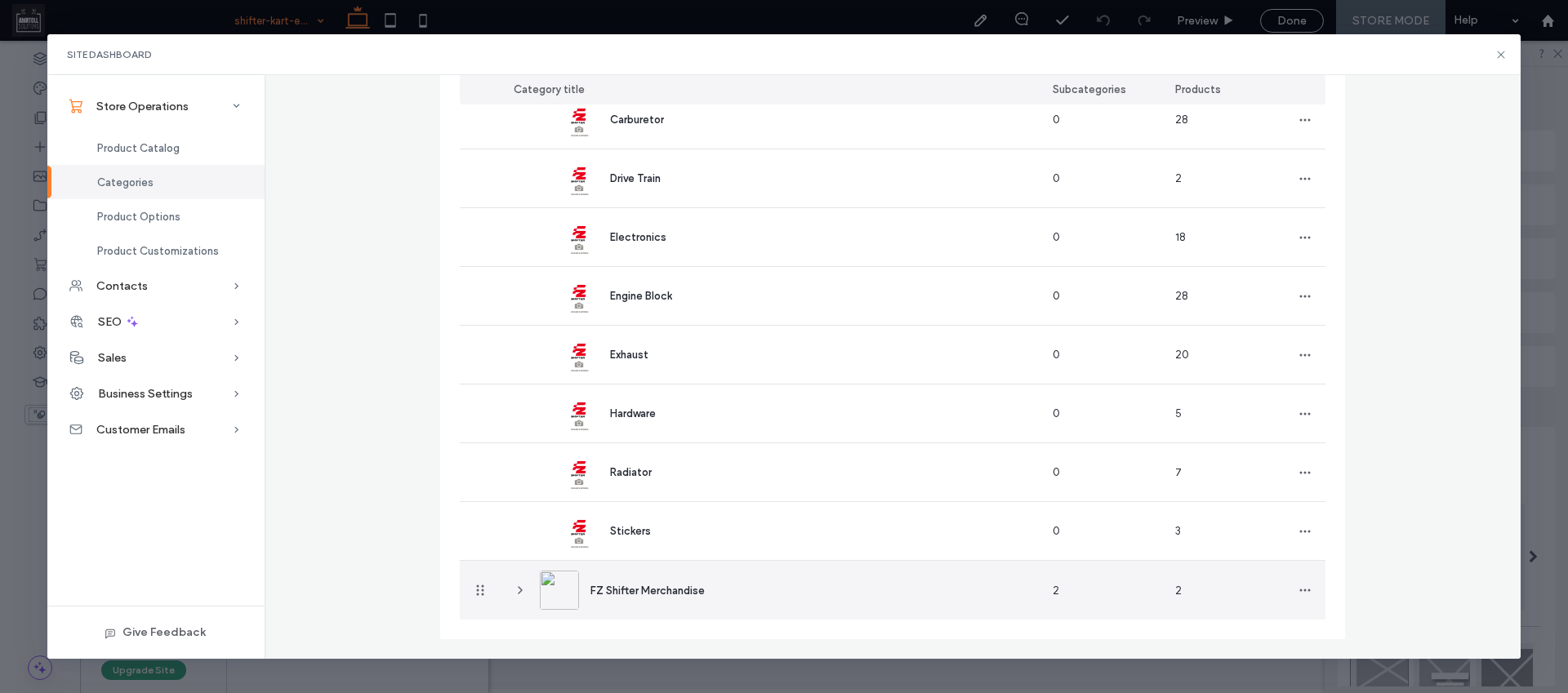
click at [519, 593] on use at bounding box center [521, 591] width 3 height 7
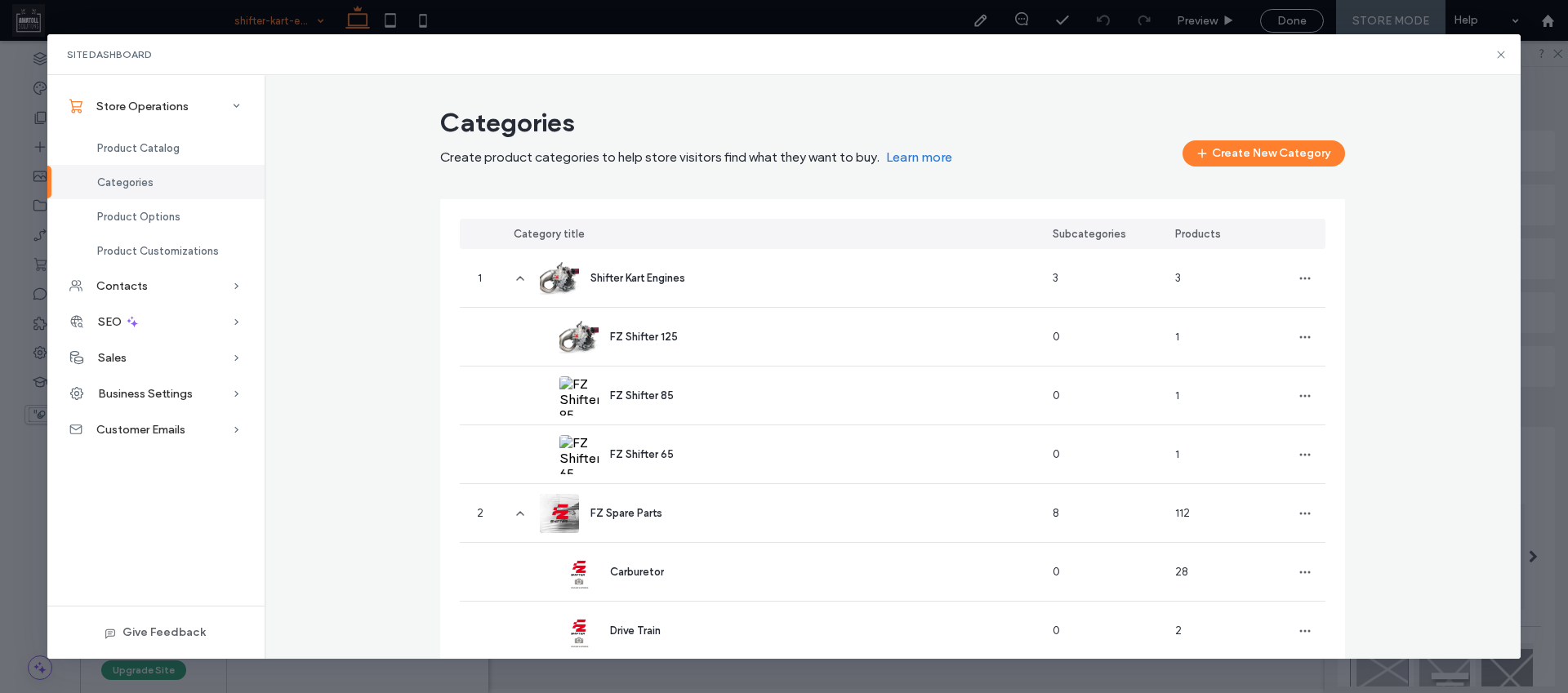
scroll to position [0, 0]
click at [1504, 60] on icon at bounding box center [1500, 55] width 13 height 13
